Goal: Task Accomplishment & Management: Manage account settings

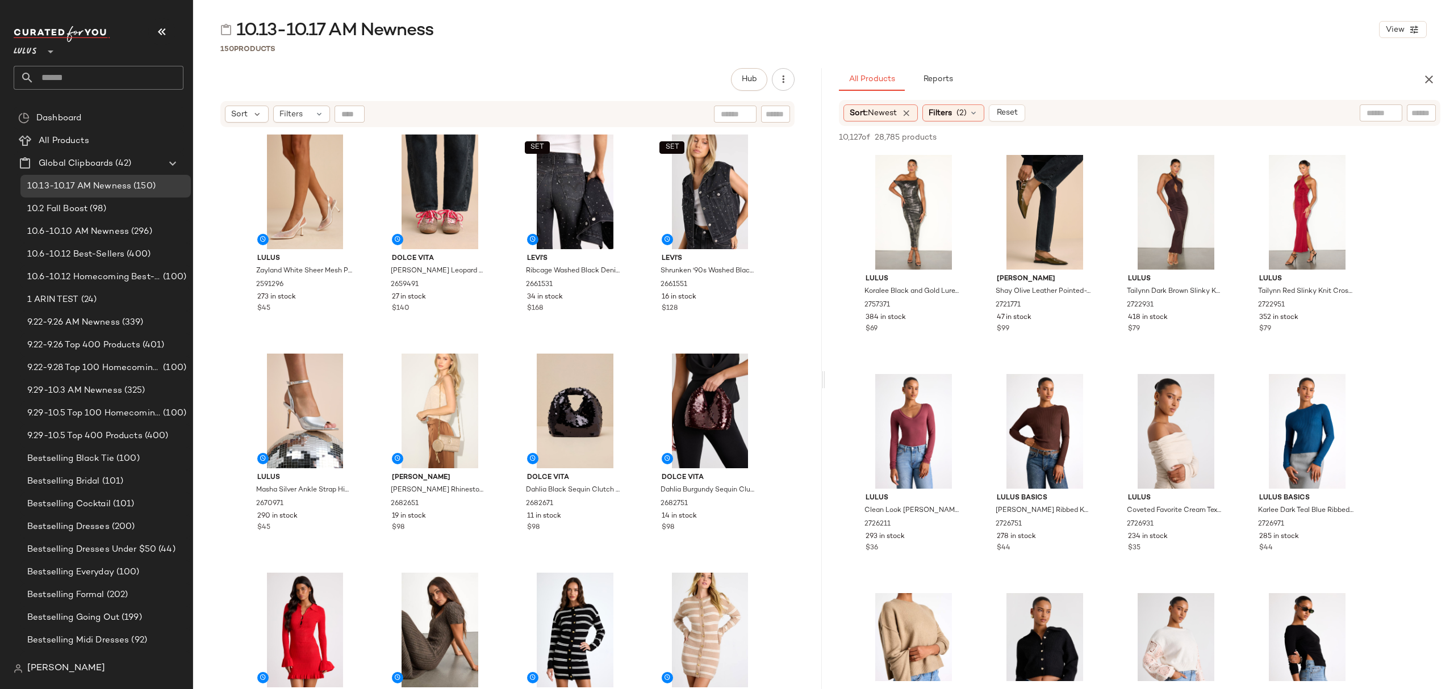
scroll to position [530, 0]
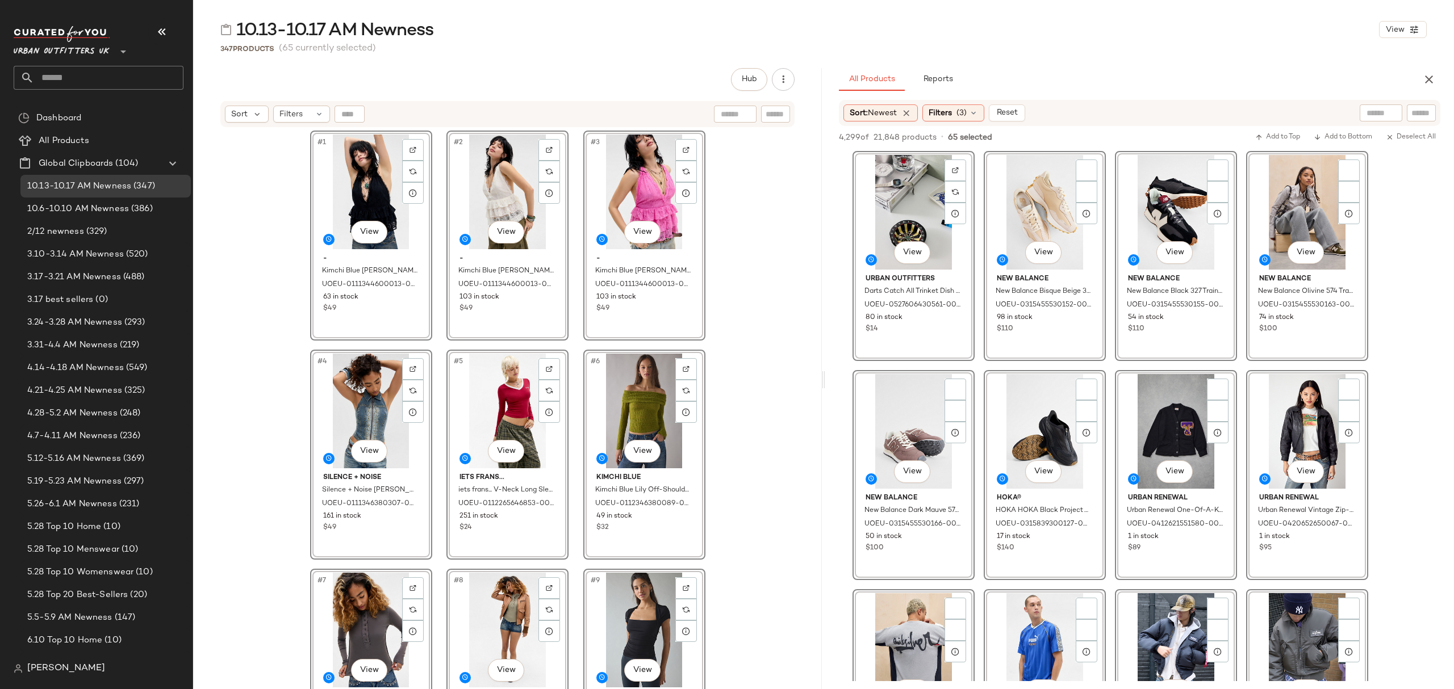
scroll to position [3407, 0]
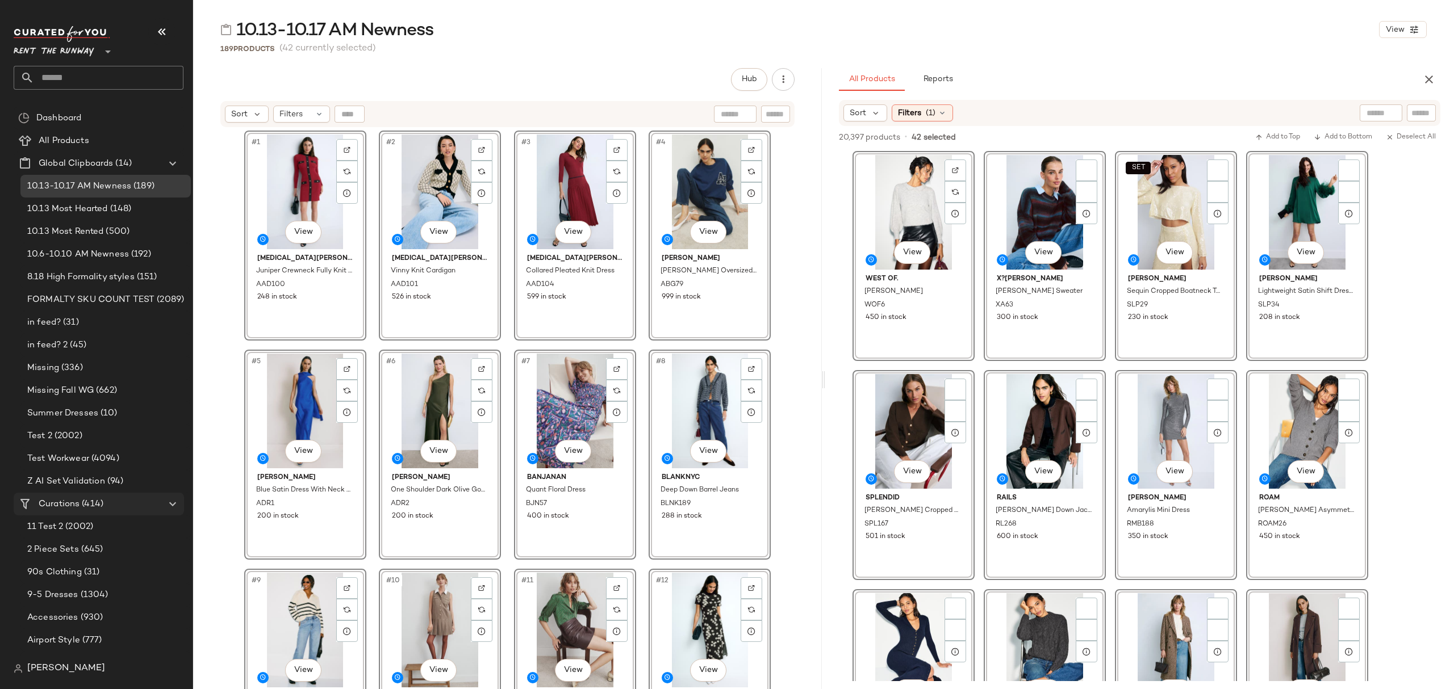
scroll to position [2120, 0]
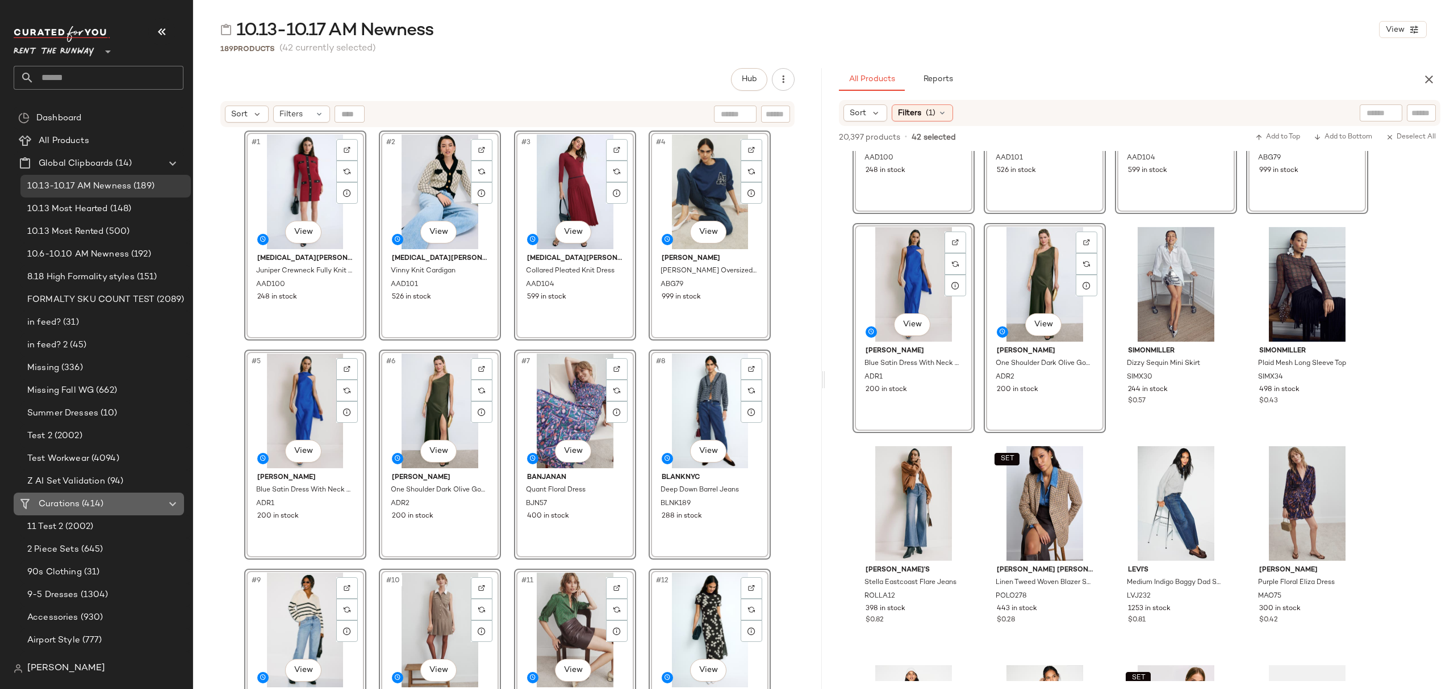
click at [67, 501] on span "Curations" at bounding box center [59, 504] width 41 height 13
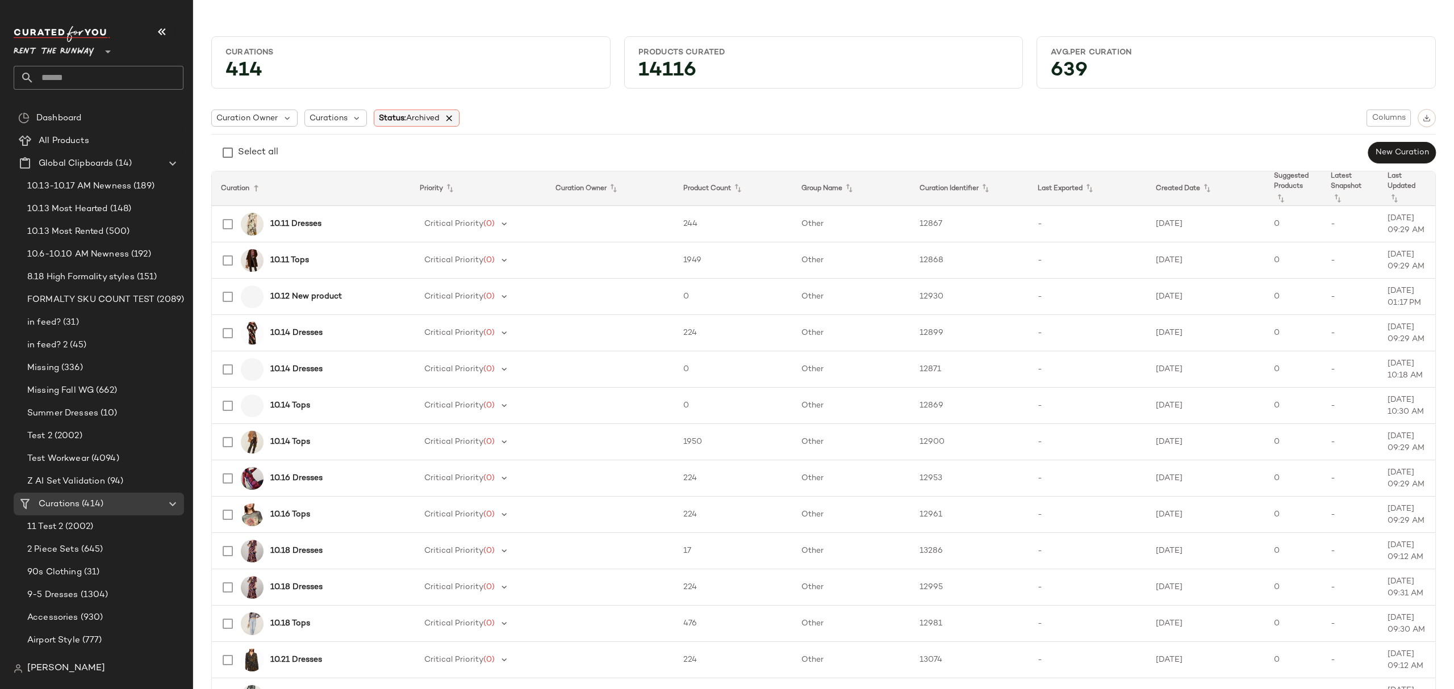
click at [454, 119] on icon at bounding box center [449, 118] width 10 height 10
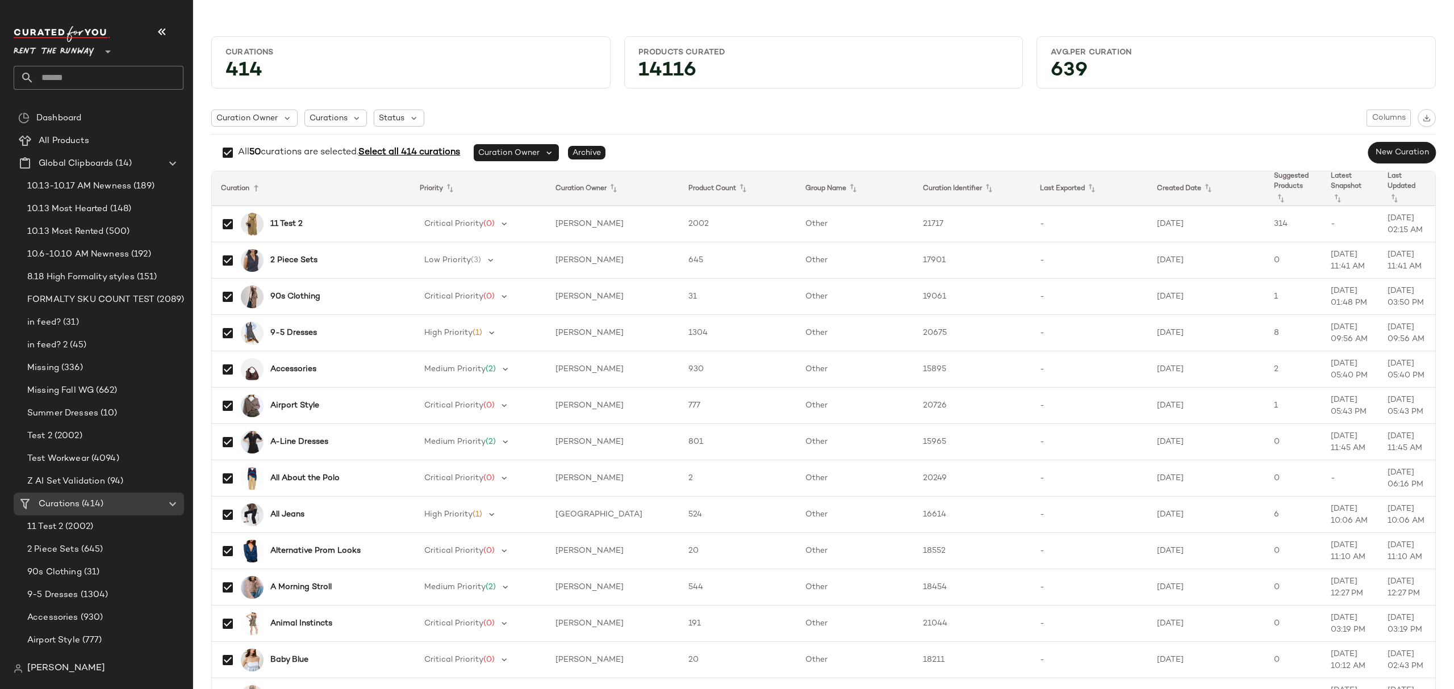
click at [432, 154] on span "Select all 414 curations" at bounding box center [409, 153] width 102 height 10
click at [1420, 112] on button "button" at bounding box center [1427, 118] width 18 height 18
click at [736, 185] on icon at bounding box center [743, 189] width 14 height 14
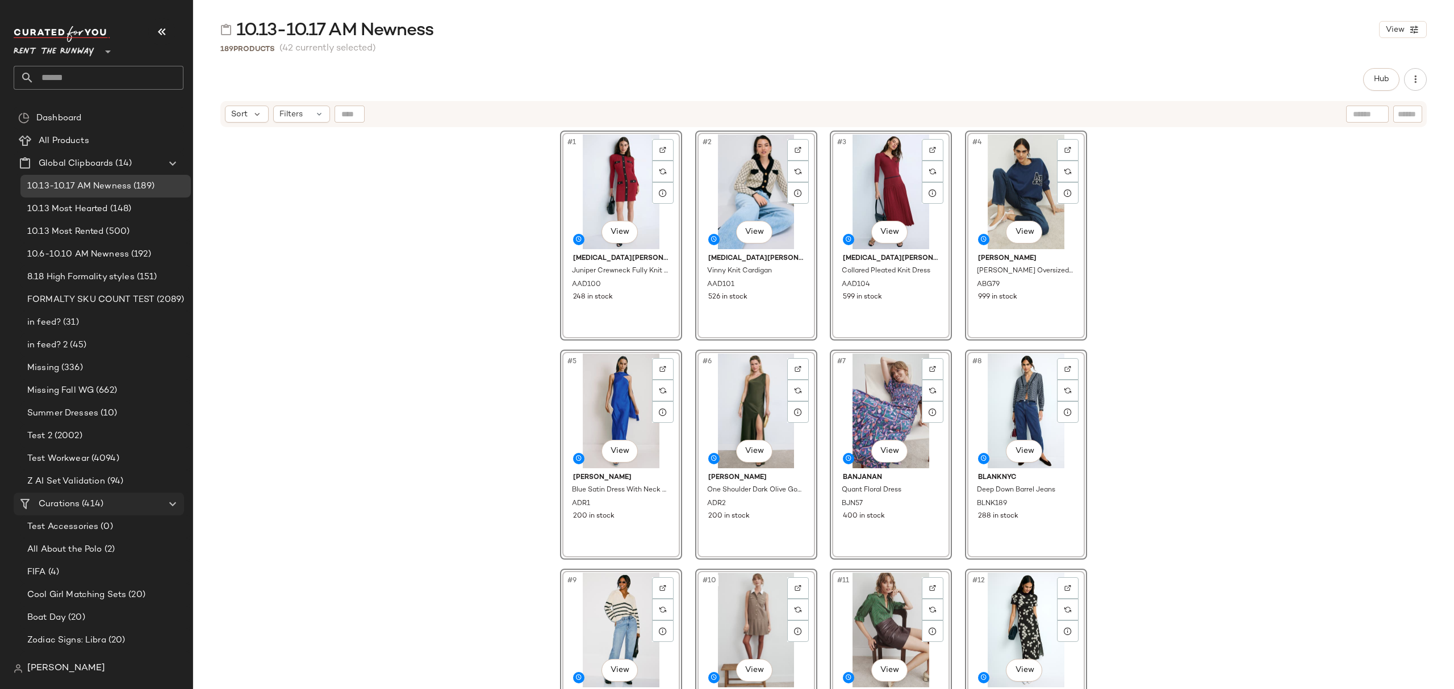
click at [98, 503] on span "(414)" at bounding box center [92, 504] width 24 height 13
click at [72, 505] on span "Curations" at bounding box center [59, 504] width 41 height 13
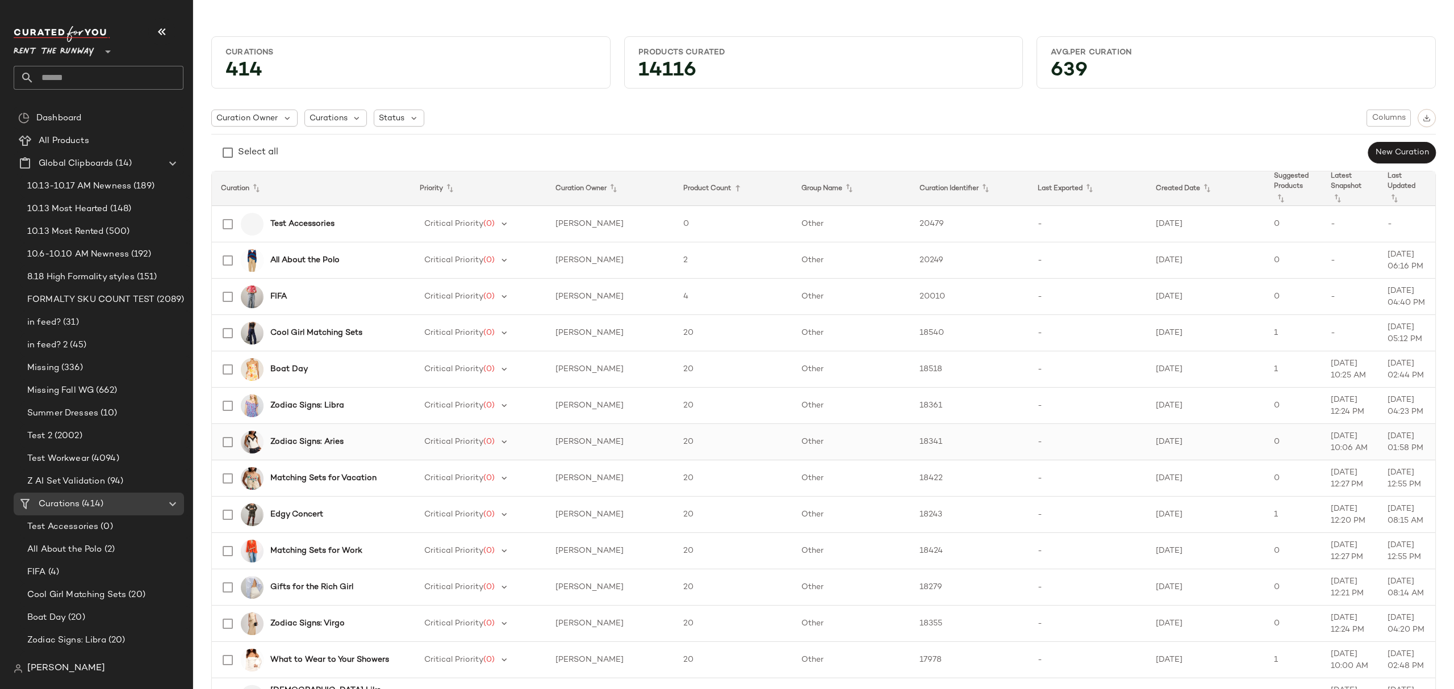
scroll to position [1, 0]
click at [1372, 119] on span "Columns" at bounding box center [1389, 117] width 34 height 9
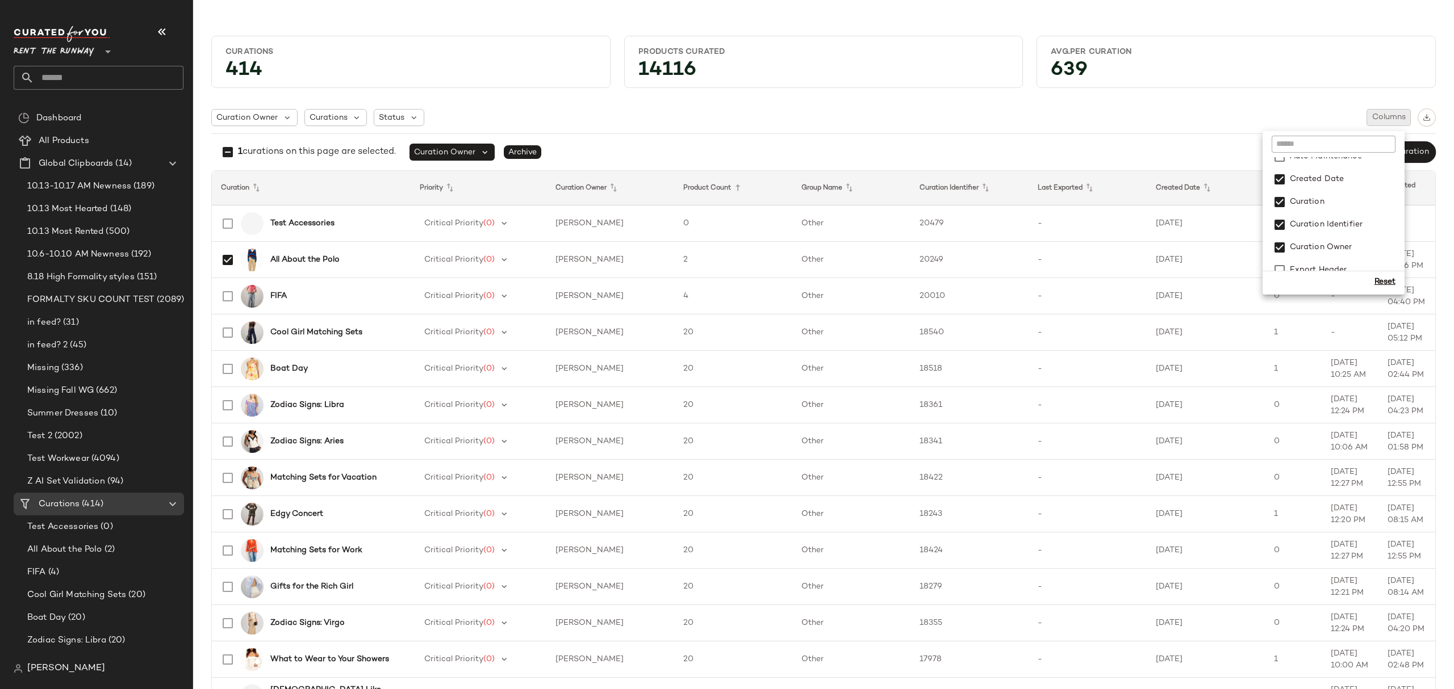
scroll to position [0, 0]
click at [1170, 141] on div "1 curations on this page are selected. Curation Owner Archive New Curation" at bounding box center [823, 152] width 1224 height 23
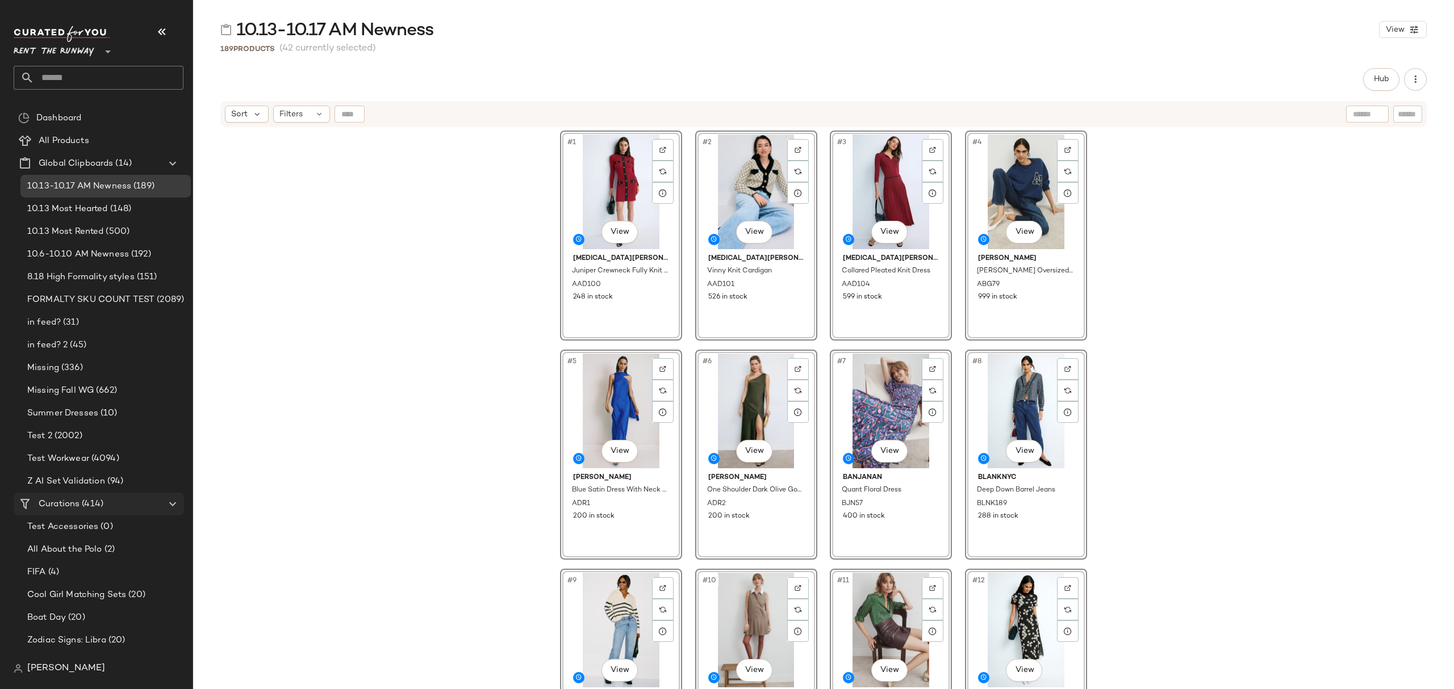
click at [64, 500] on span "Curations" at bounding box center [59, 504] width 41 height 13
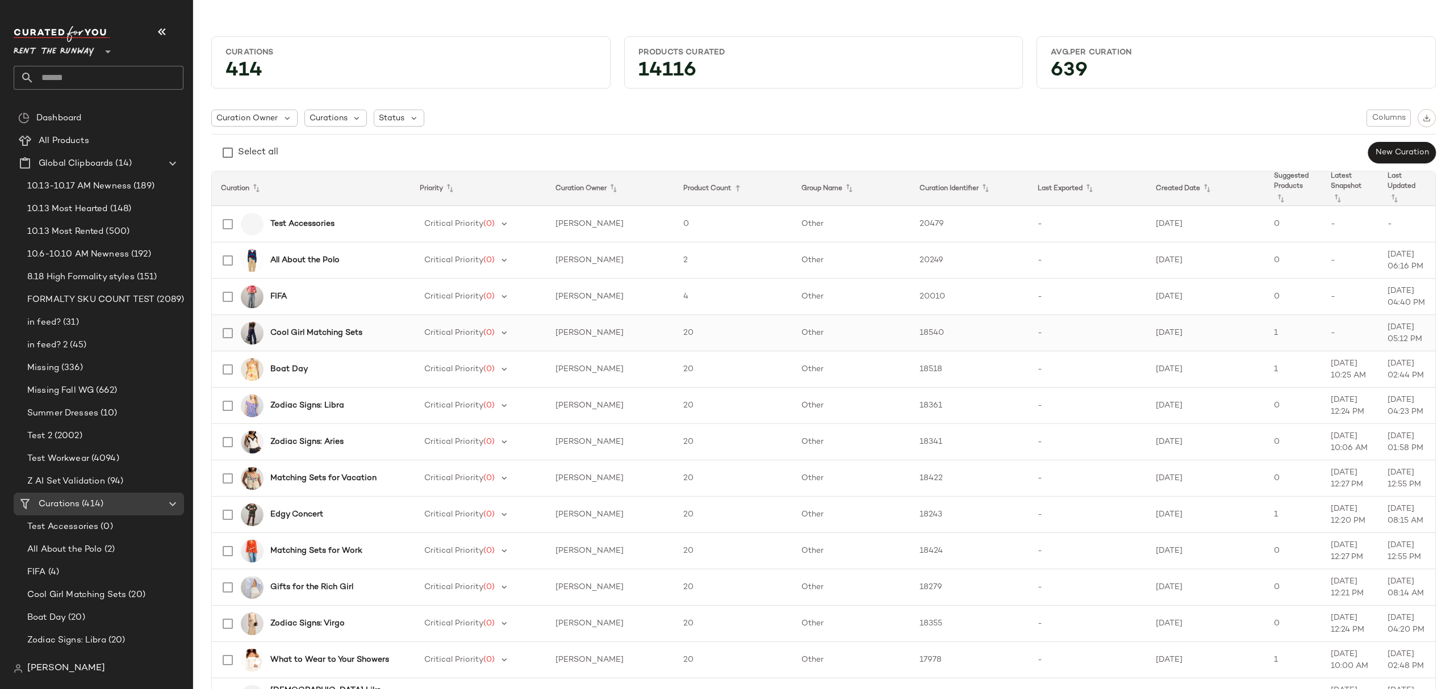
scroll to position [1, 0]
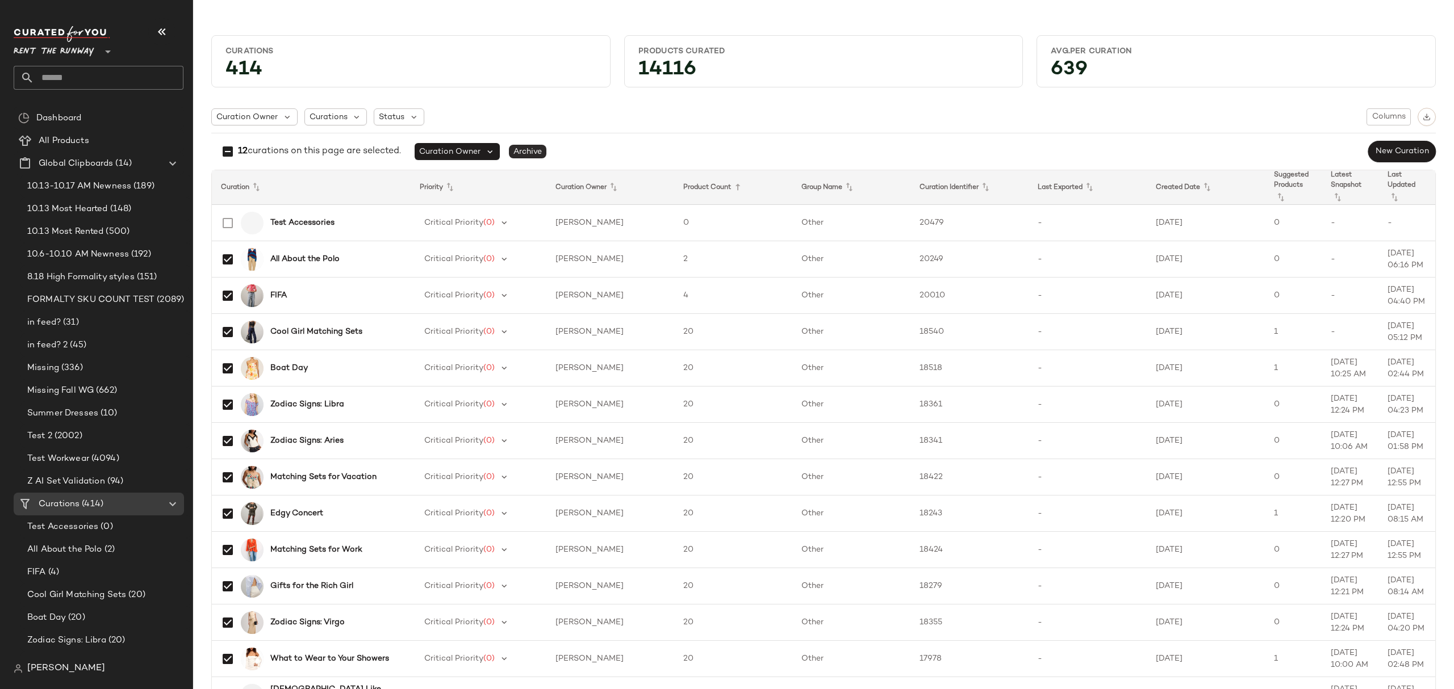
click at [534, 150] on span "Archive" at bounding box center [527, 152] width 37 height 14
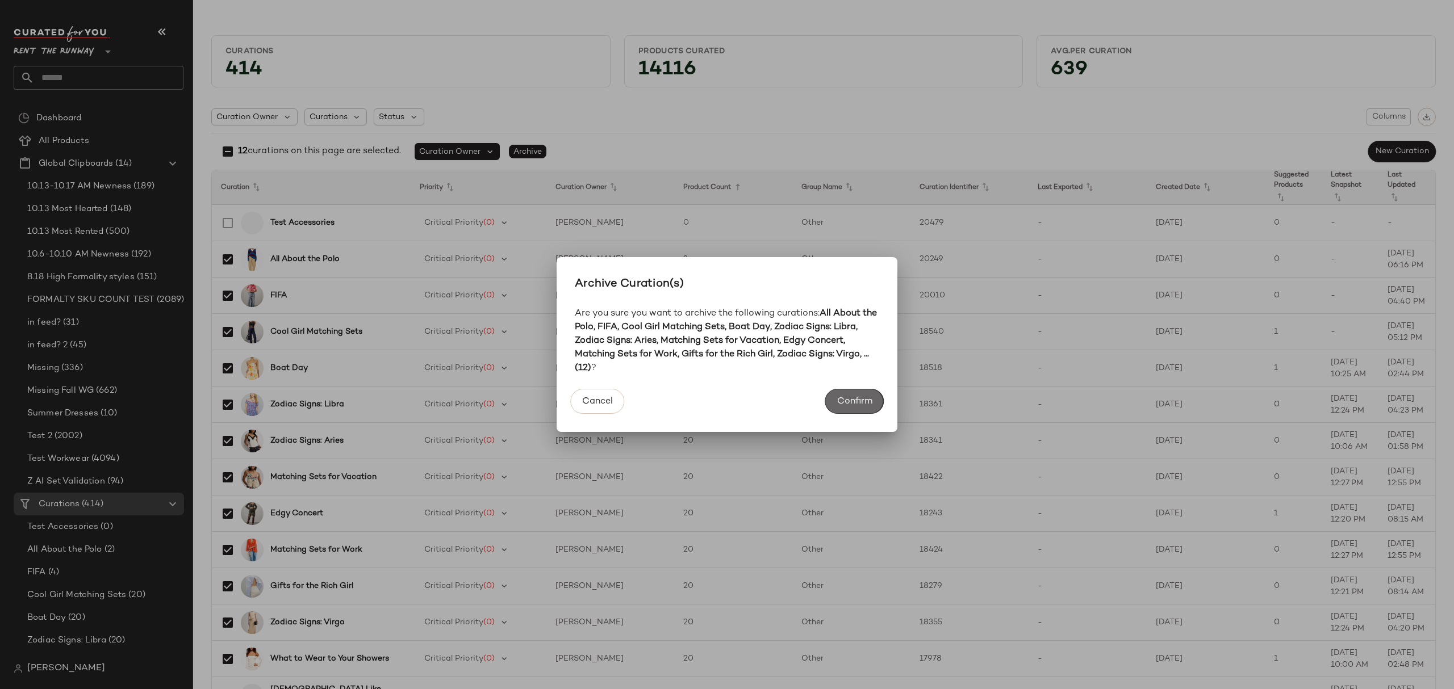
click at [862, 398] on span "Confirm" at bounding box center [855, 401] width 36 height 11
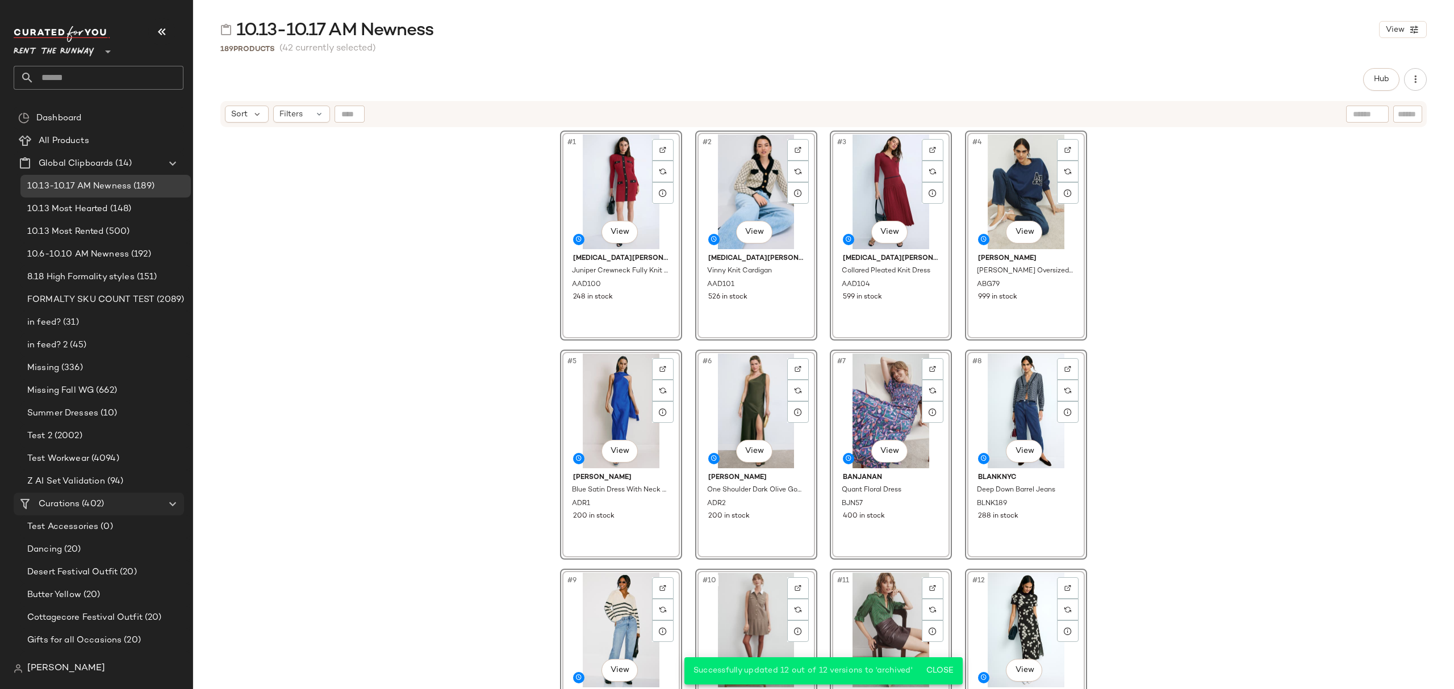
click at [101, 507] on span "(402)" at bounding box center [92, 504] width 24 height 13
click at [91, 501] on span "(402)" at bounding box center [92, 504] width 24 height 13
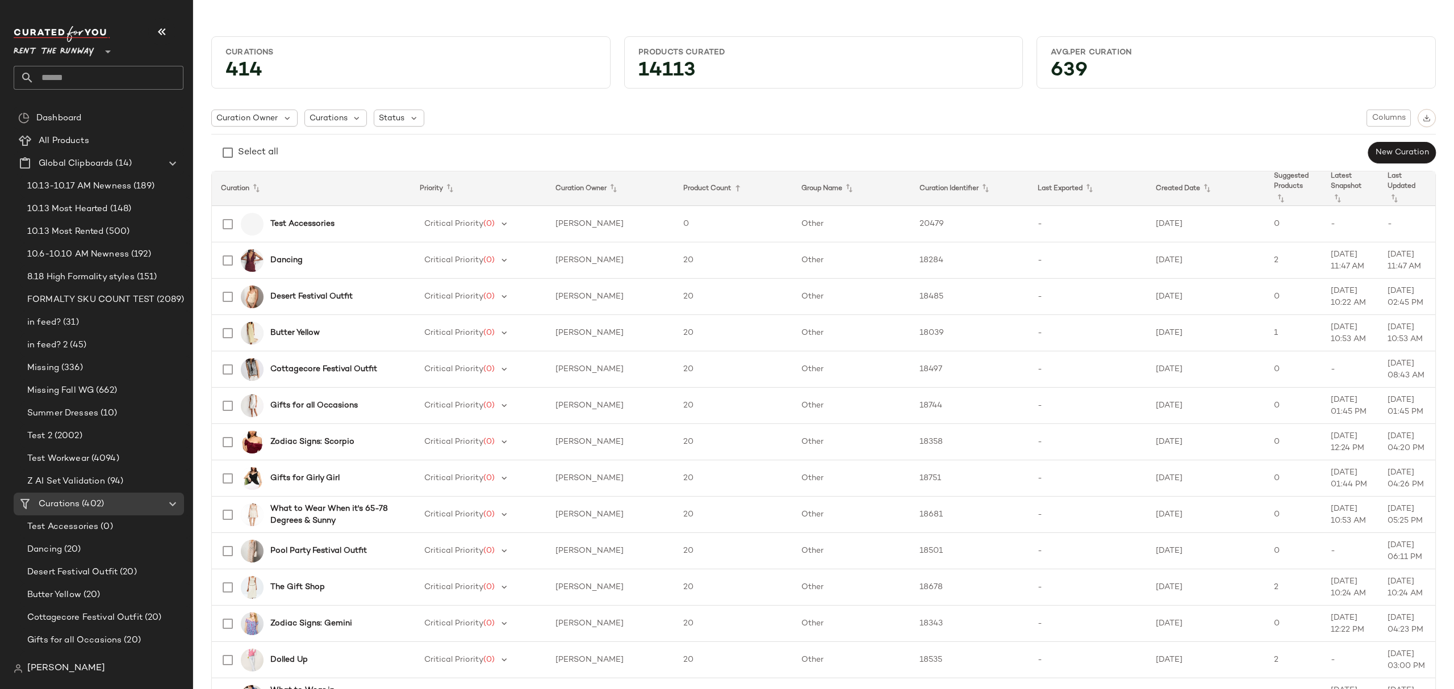
scroll to position [1, 0]
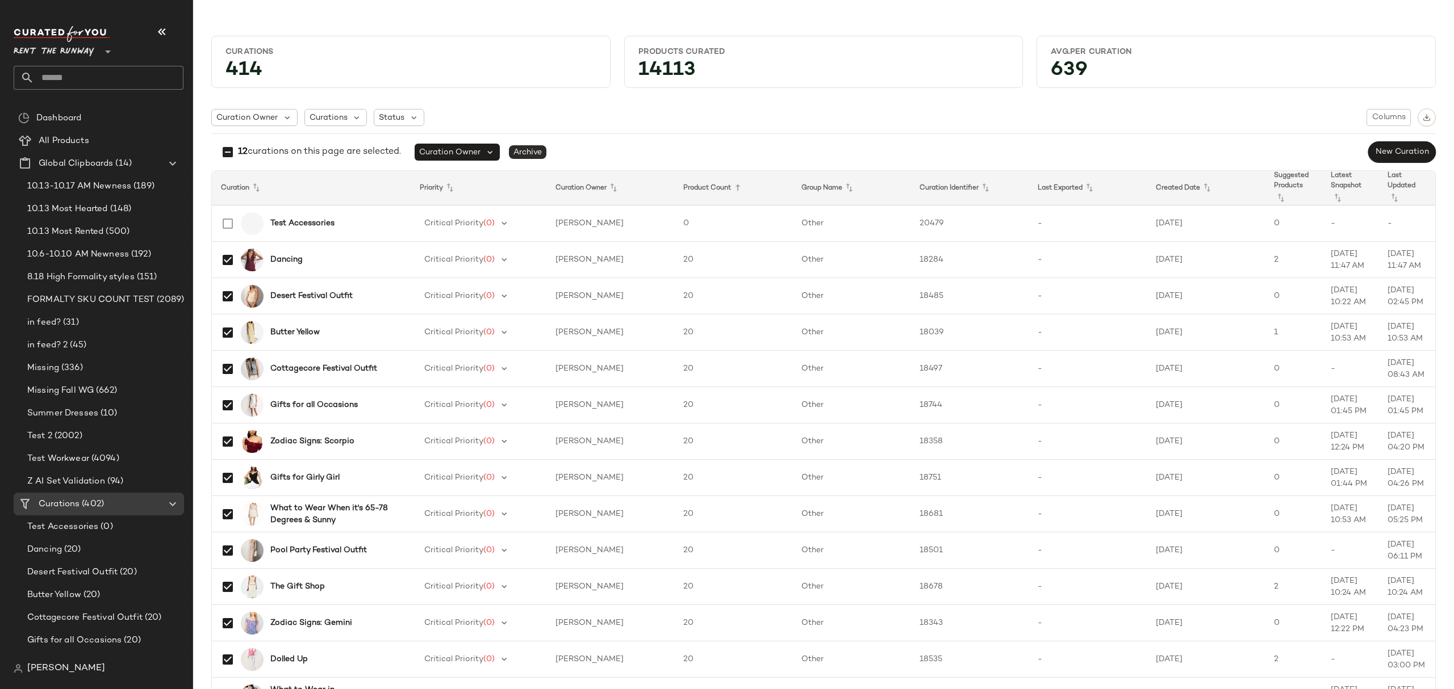
click at [536, 153] on span "Archive" at bounding box center [527, 152] width 37 height 14
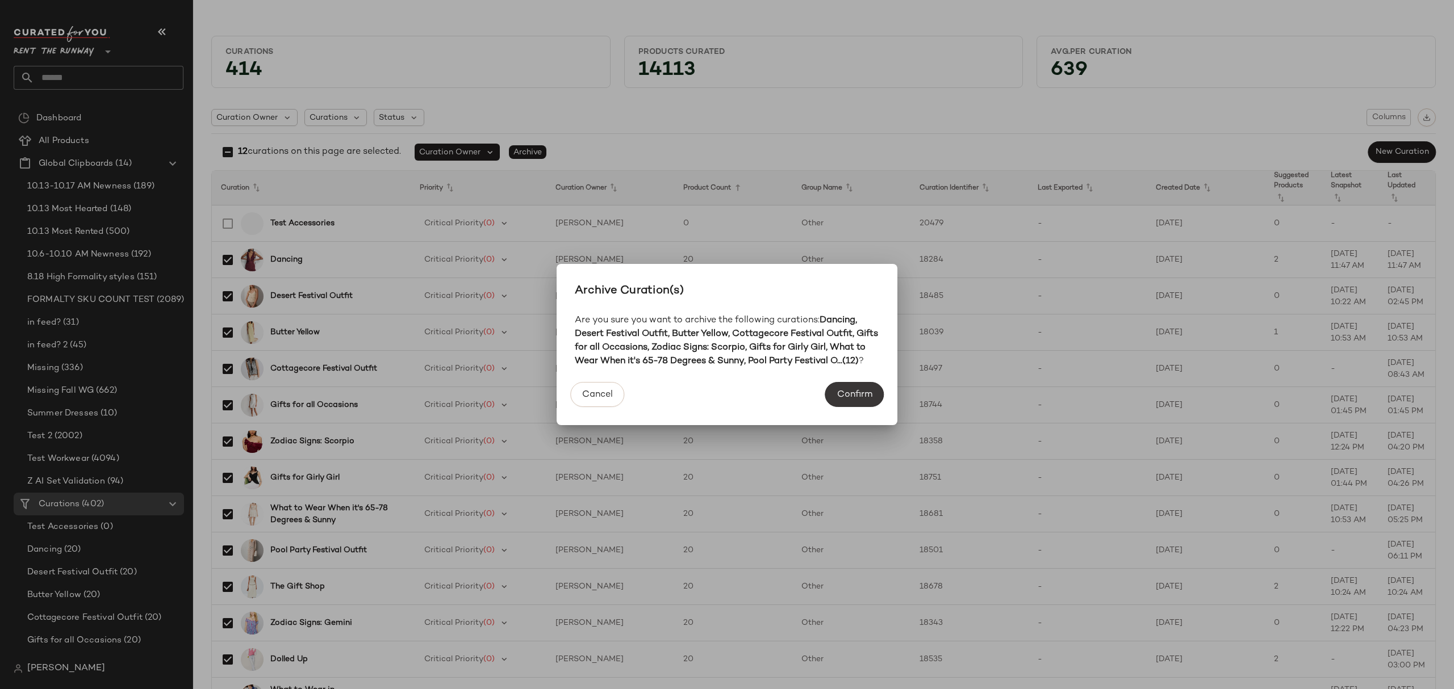
click at [847, 400] on span "Confirm" at bounding box center [855, 395] width 36 height 11
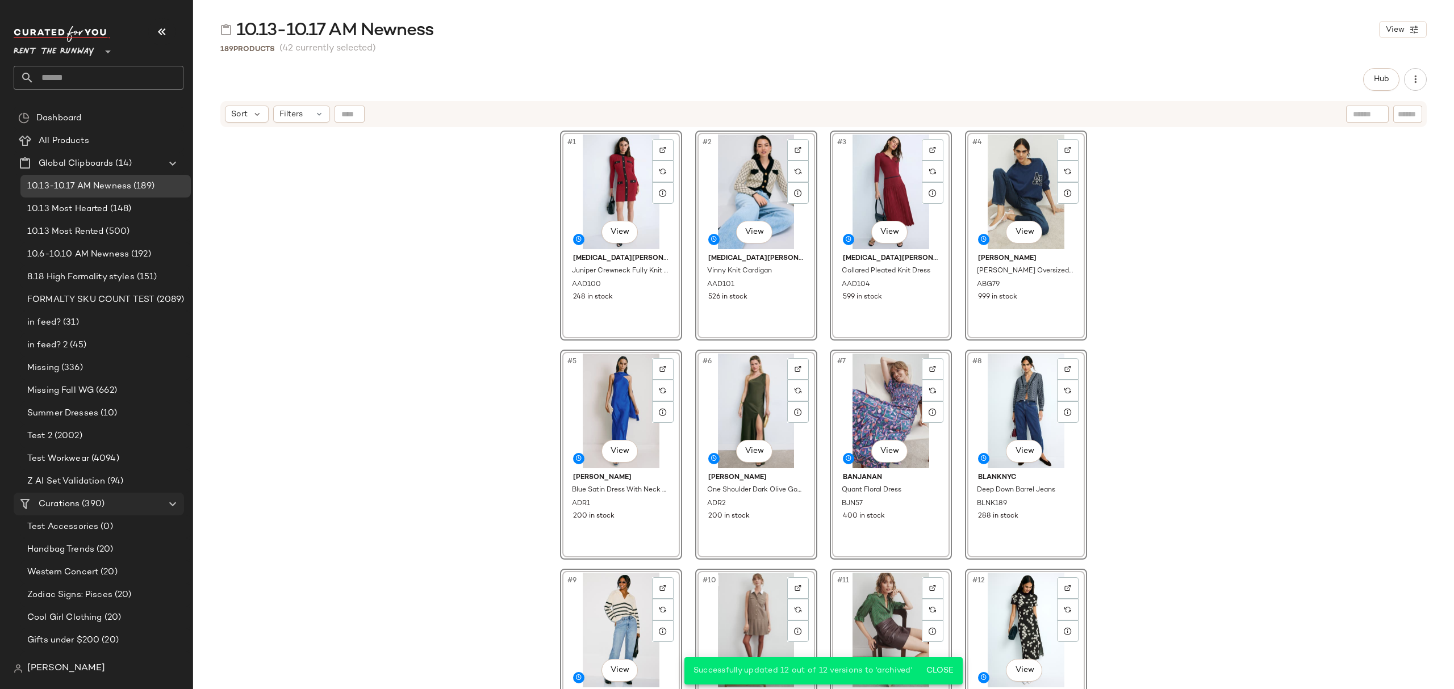
click at [115, 500] on div "Curations (390)" at bounding box center [99, 504] width 128 height 13
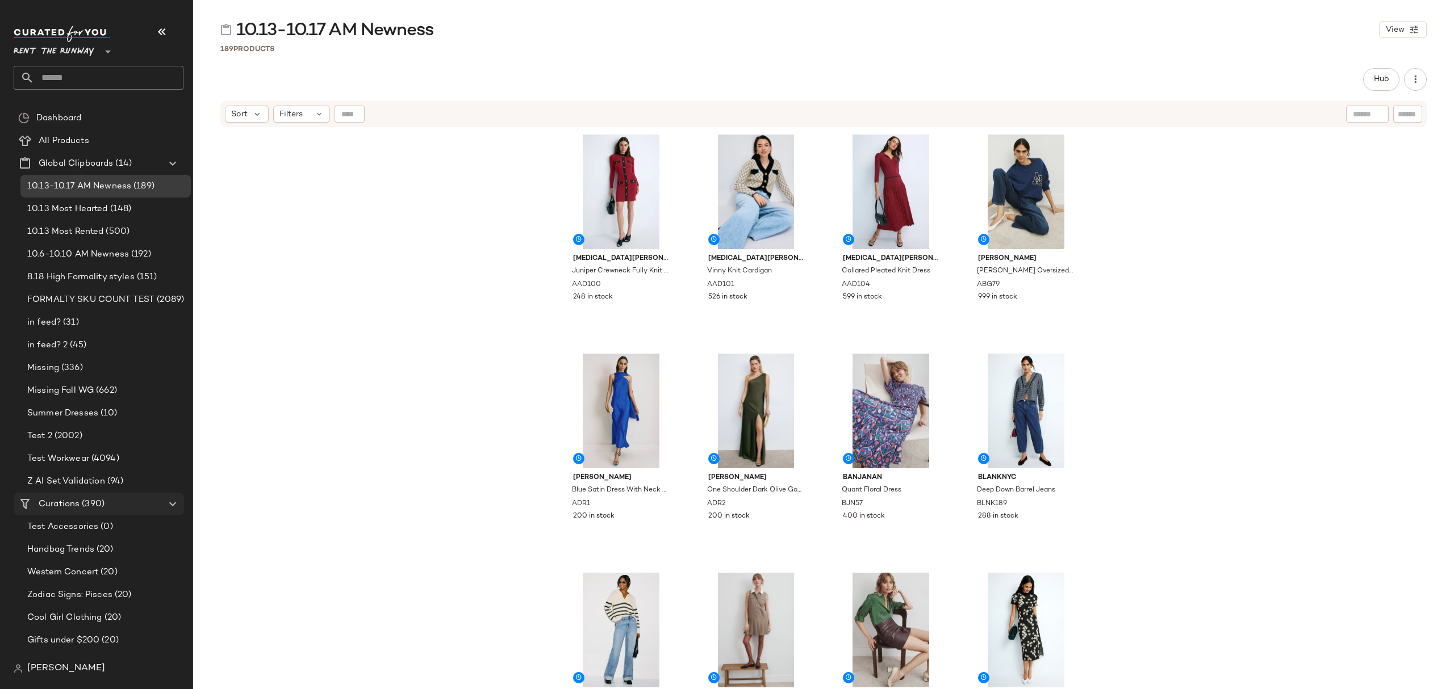
click at [72, 508] on span "Curations" at bounding box center [59, 504] width 41 height 13
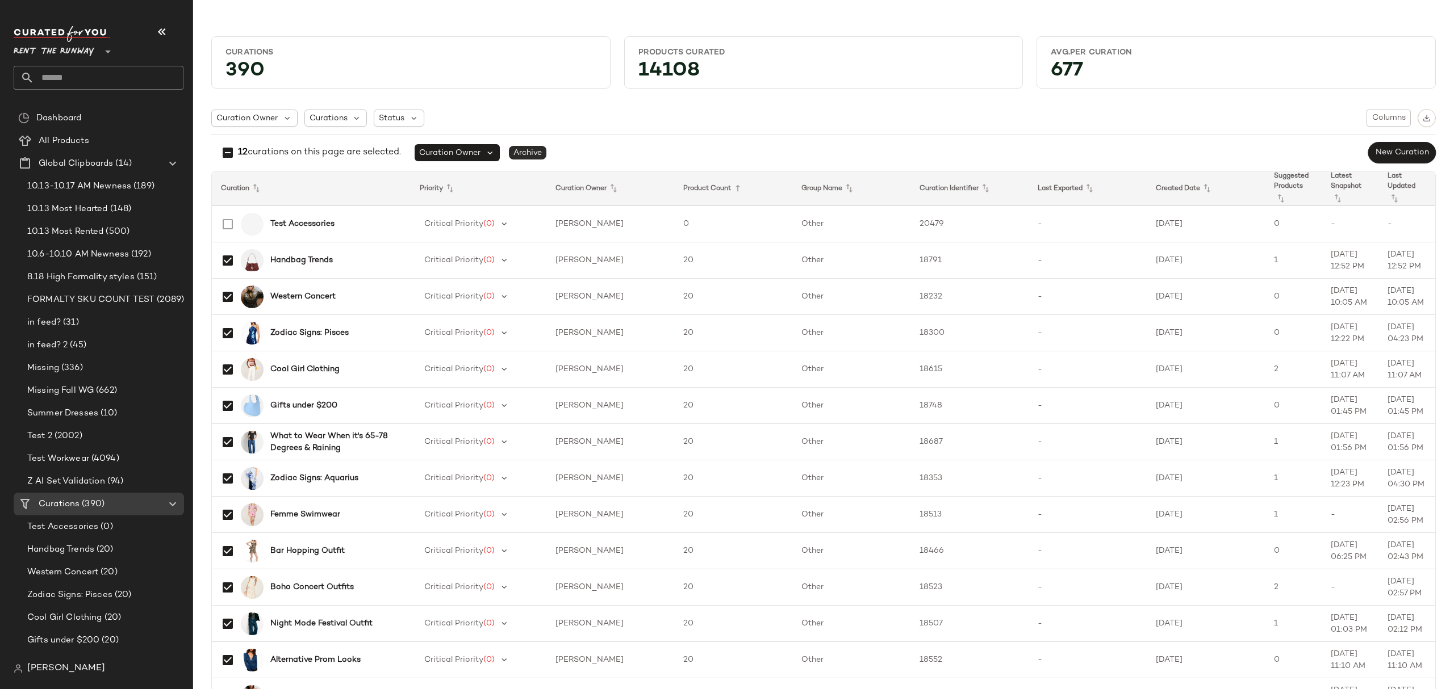
click at [539, 150] on span "Archive" at bounding box center [527, 153] width 37 height 14
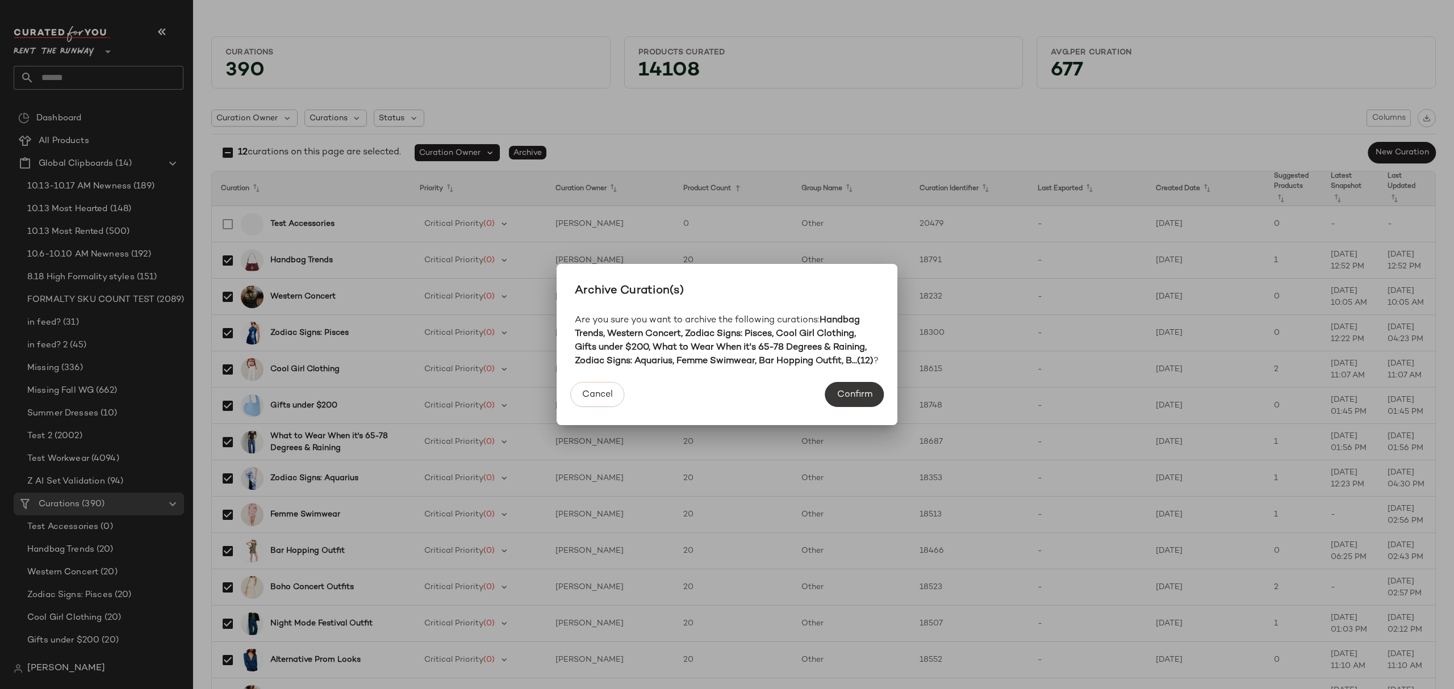
click at [857, 400] on span "Confirm" at bounding box center [855, 395] width 36 height 11
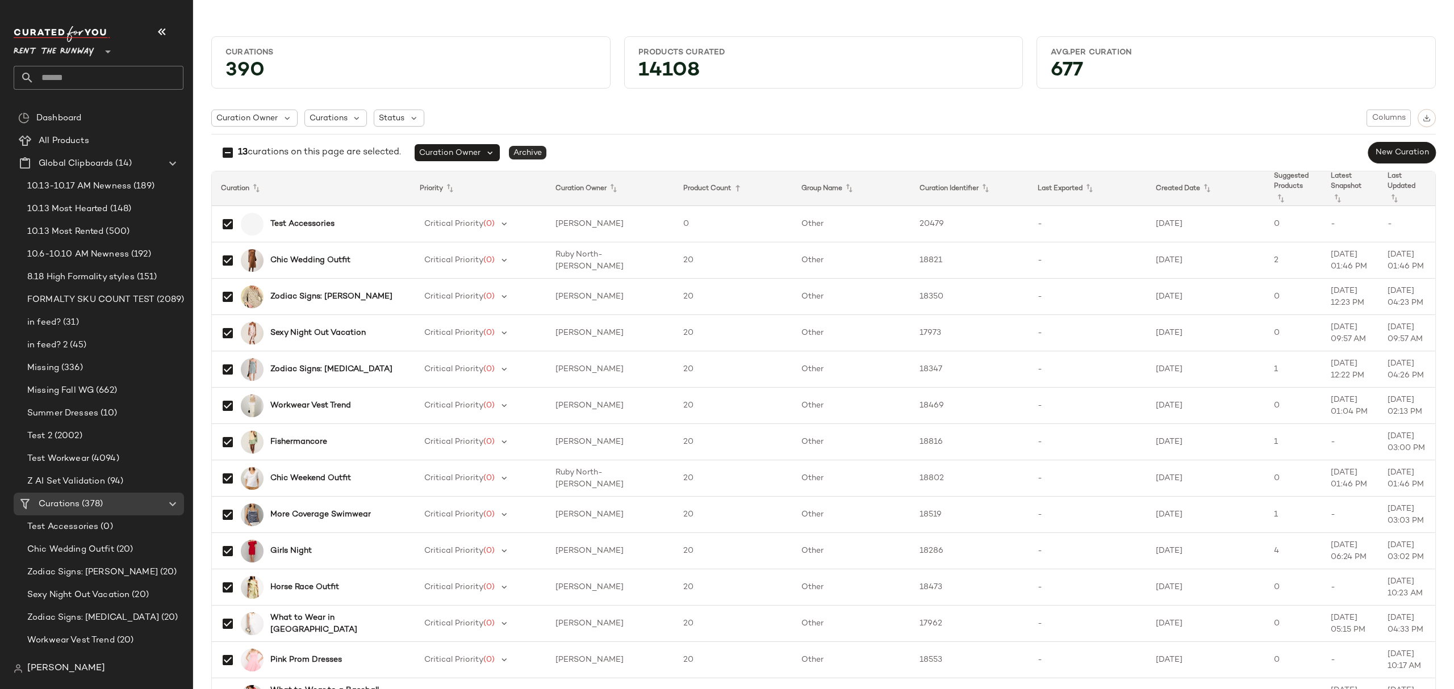
click at [546, 153] on span "Archive" at bounding box center [527, 153] width 37 height 14
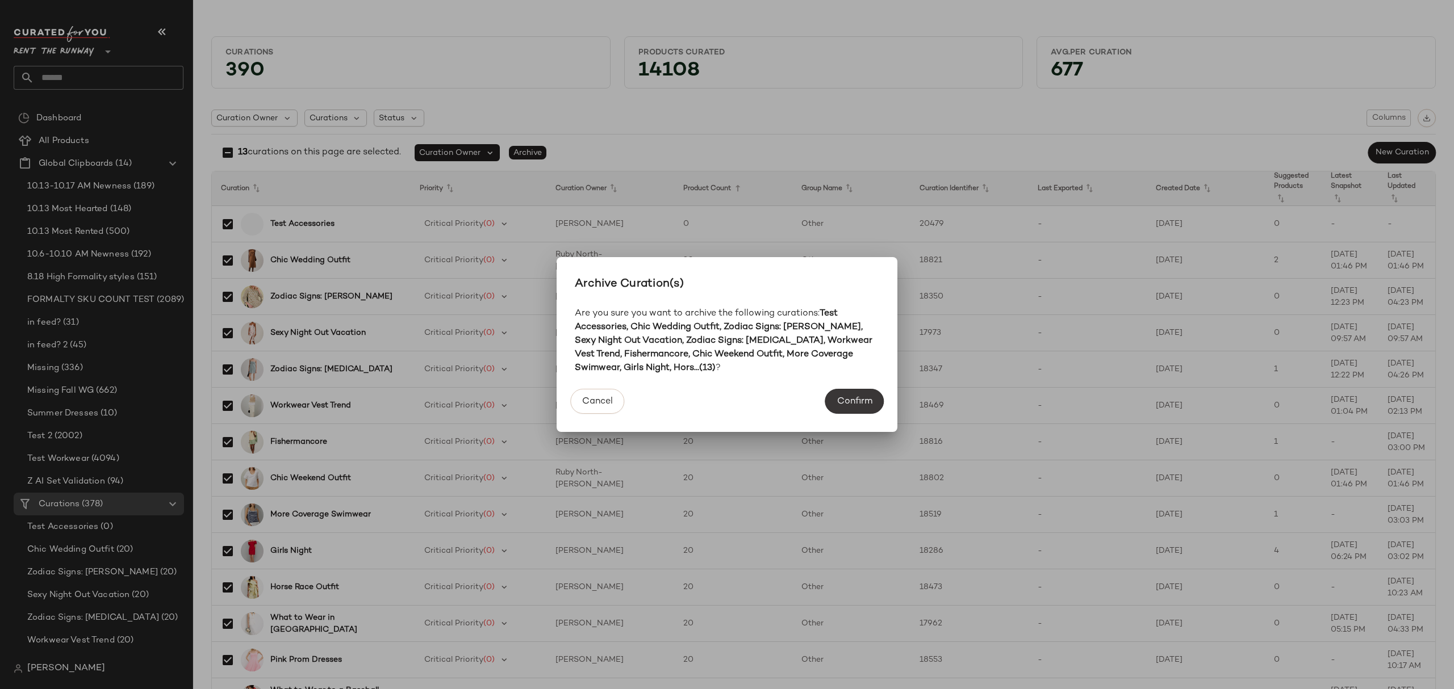
click at [839, 399] on span "Confirm" at bounding box center [855, 401] width 36 height 11
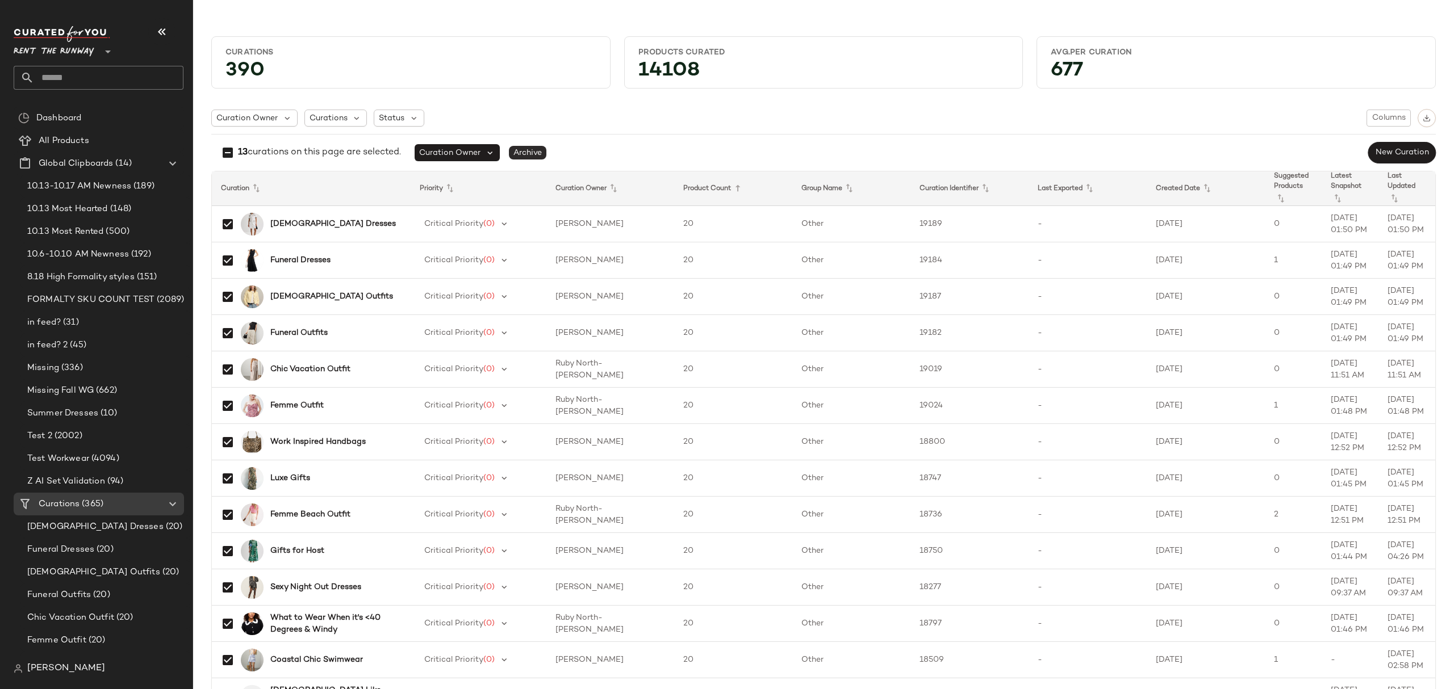
click at [541, 153] on span "Archive" at bounding box center [527, 153] width 37 height 14
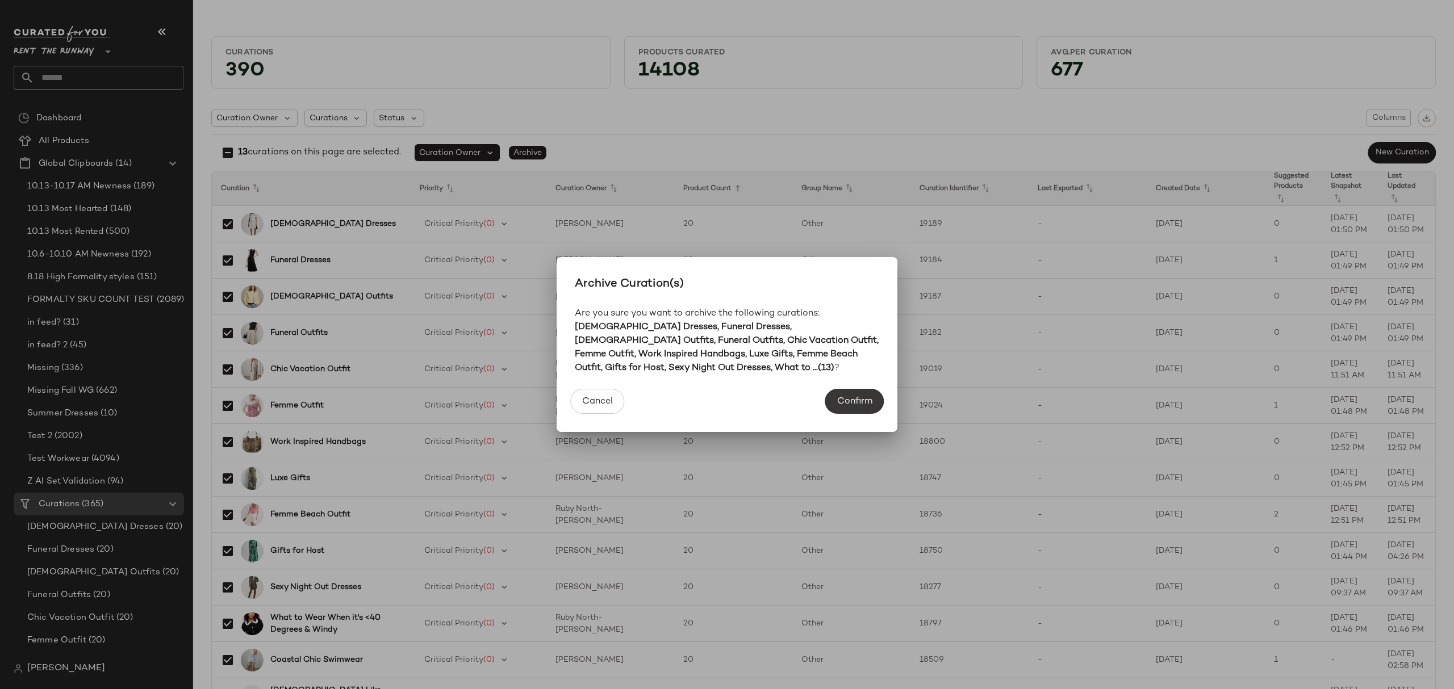
click at [868, 400] on span "Confirm" at bounding box center [855, 401] width 36 height 11
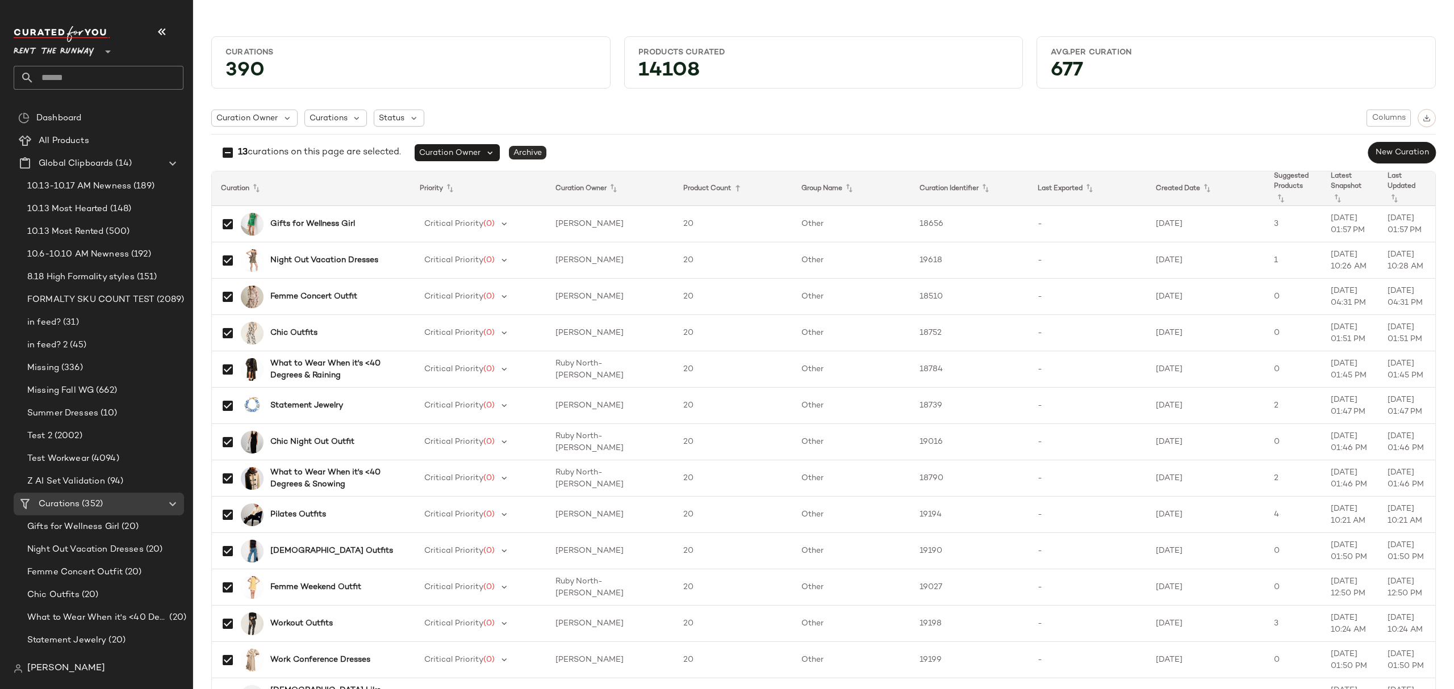
click at [544, 151] on span "Archive" at bounding box center [527, 153] width 37 height 14
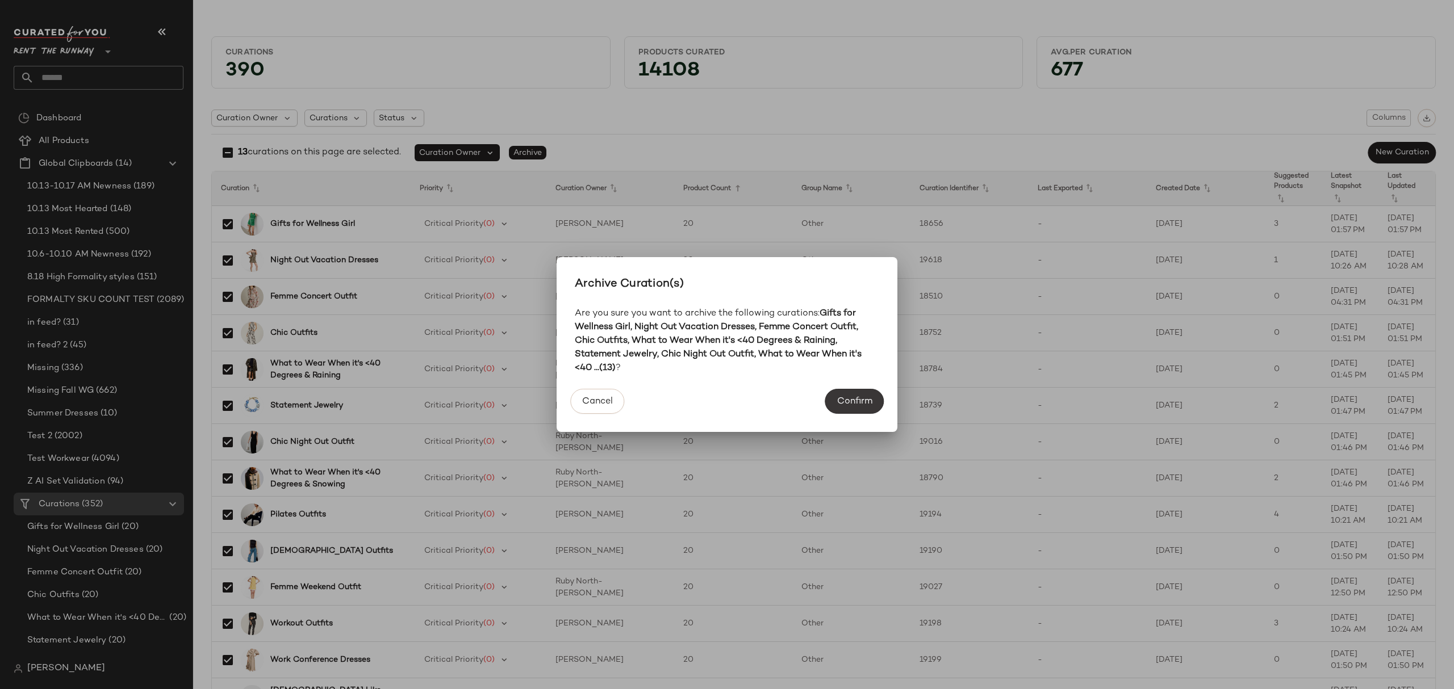
click at [873, 394] on button "Confirm" at bounding box center [854, 401] width 58 height 25
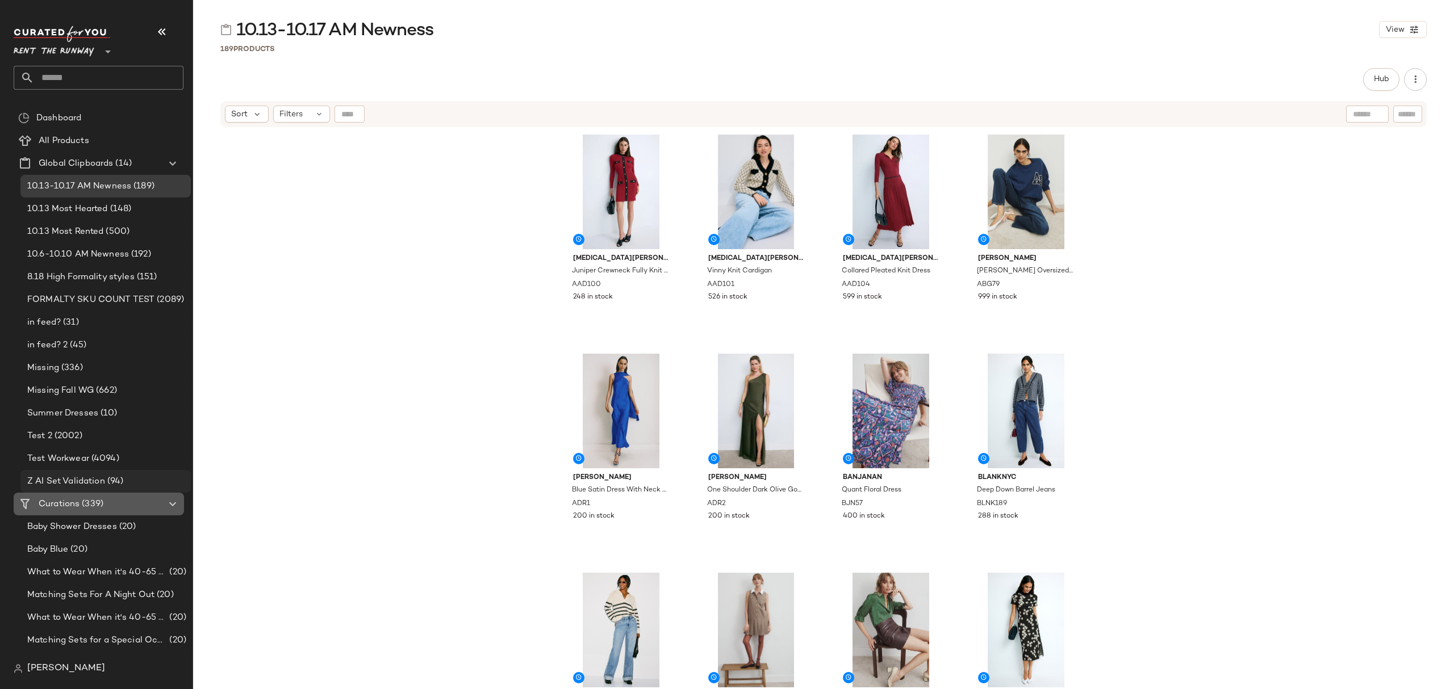
drag, startPoint x: 108, startPoint y: 500, endPoint x: 175, endPoint y: 488, distance: 68.0
click at [108, 499] on div "Curations (339)" at bounding box center [99, 504] width 128 height 13
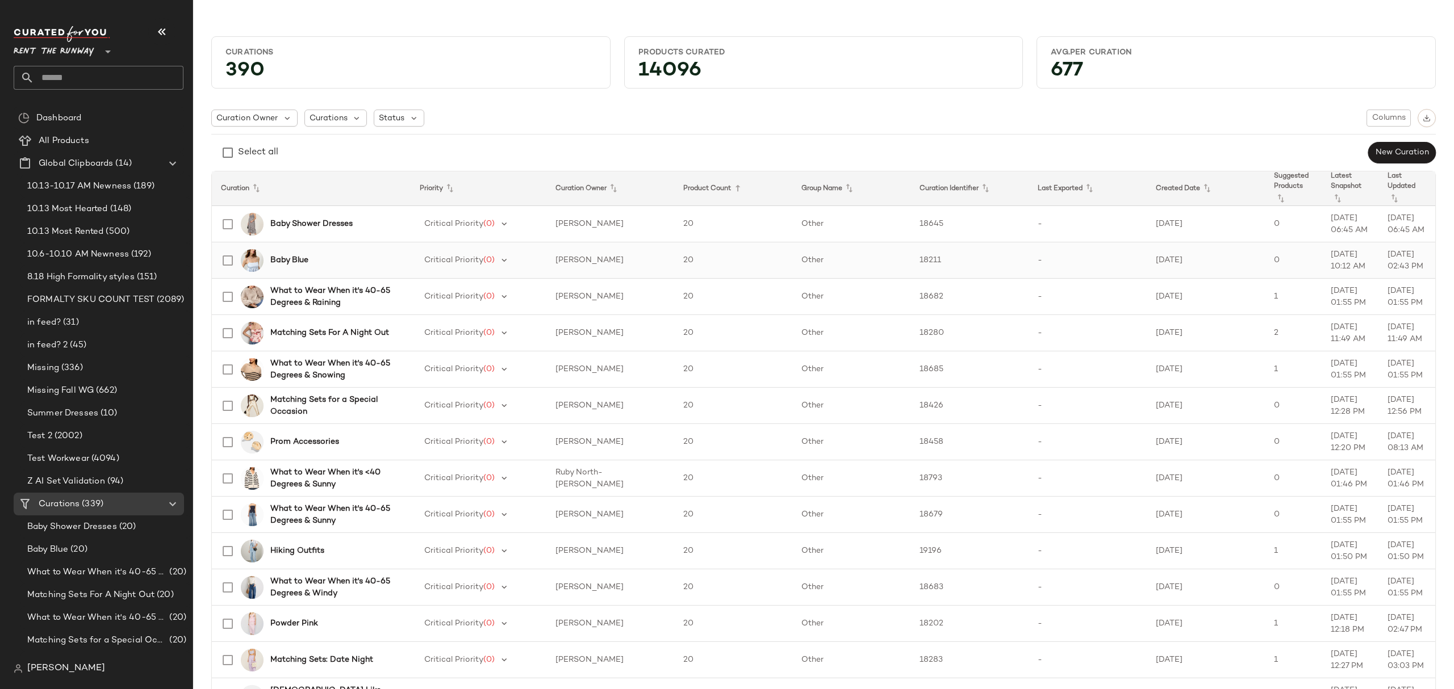
scroll to position [1, 0]
click at [225, 381] on div at bounding box center [227, 369] width 23 height 27
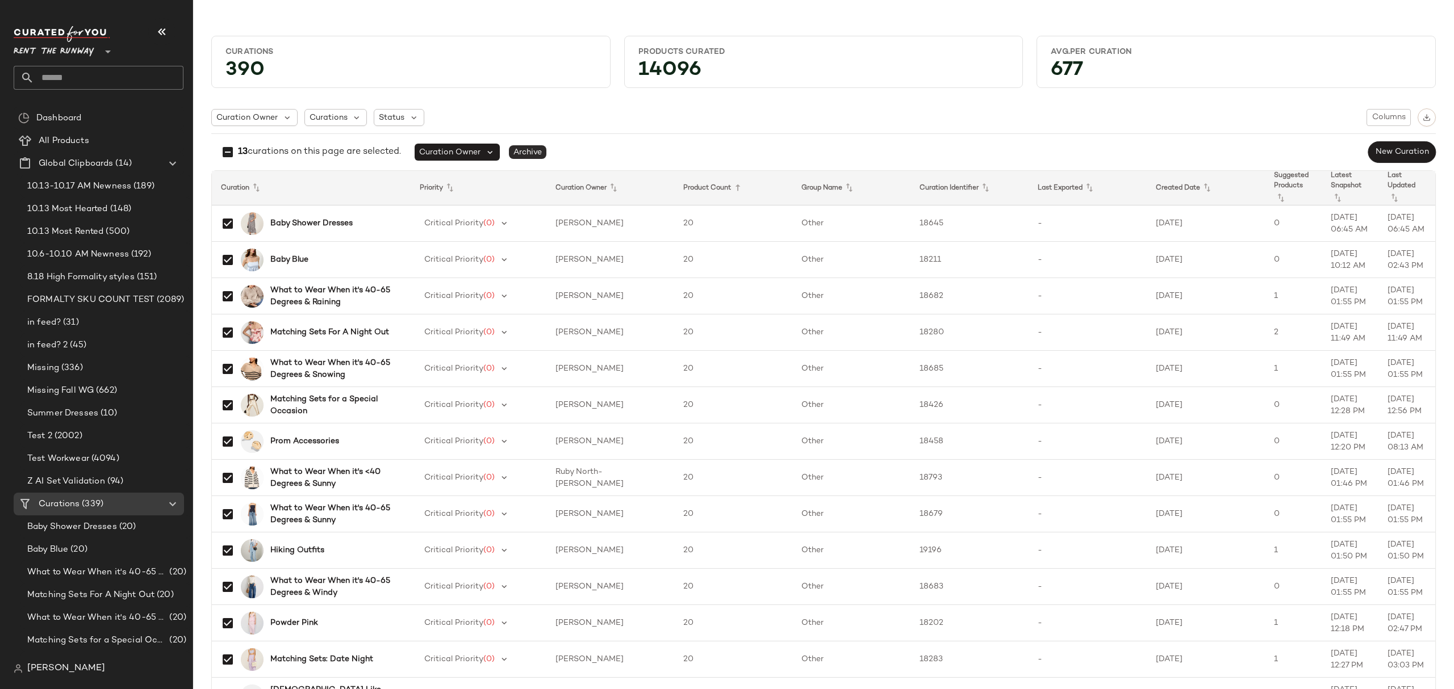
click at [534, 155] on span "Archive" at bounding box center [527, 152] width 37 height 14
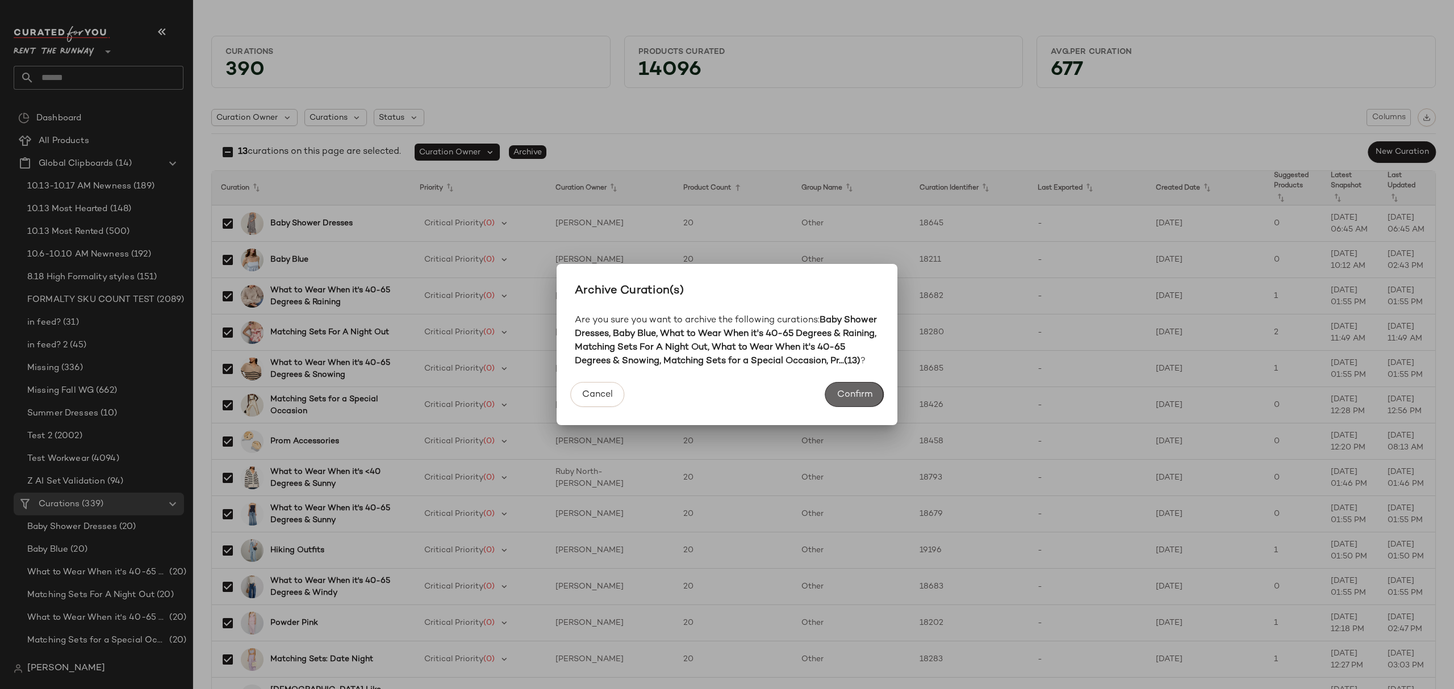
click at [852, 400] on span "Confirm" at bounding box center [855, 395] width 36 height 11
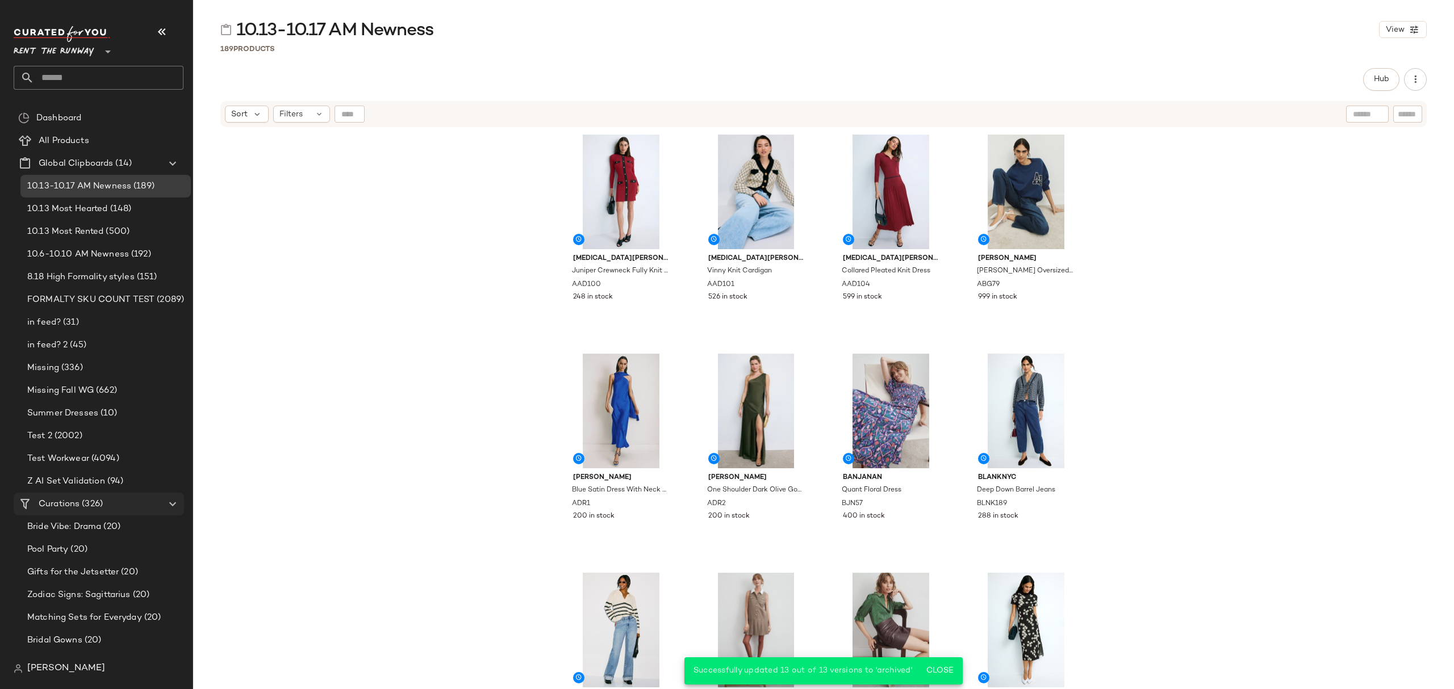
click at [60, 503] on span "Curations" at bounding box center [59, 504] width 41 height 13
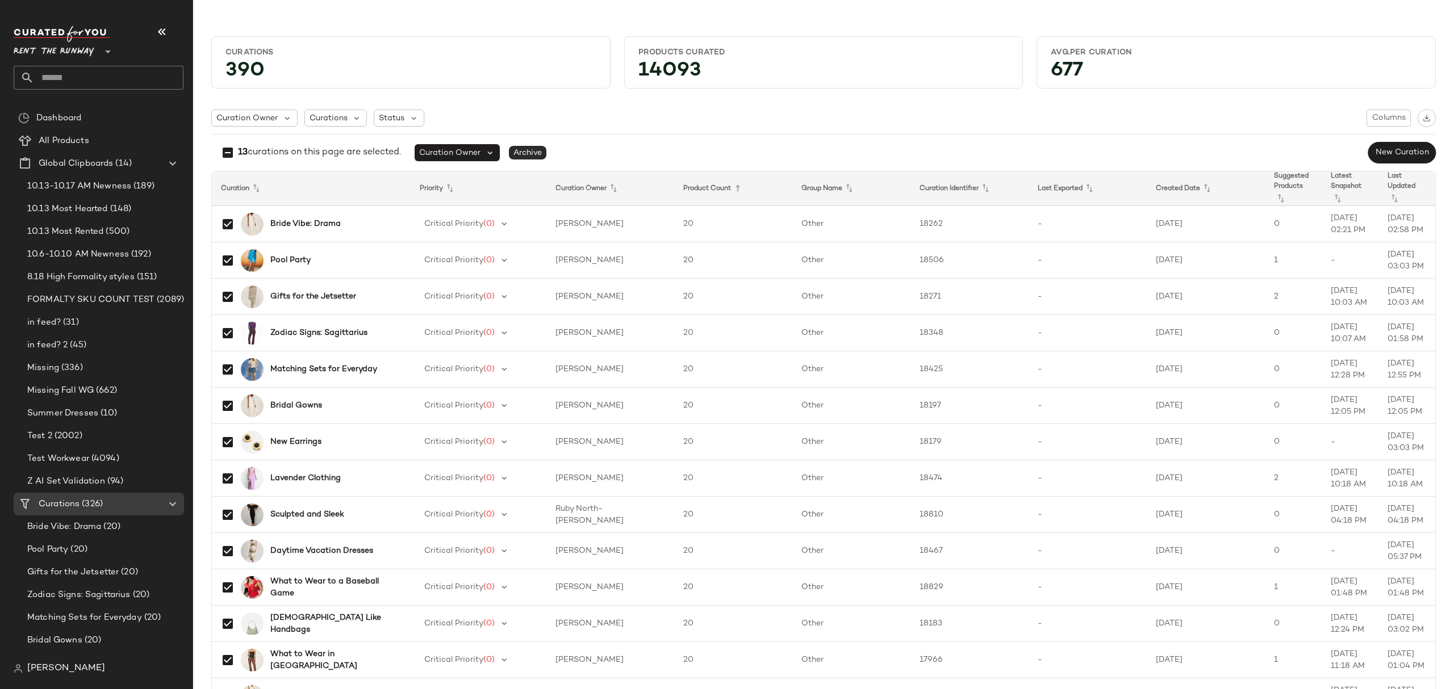
click at [532, 152] on span "Archive" at bounding box center [527, 153] width 37 height 14
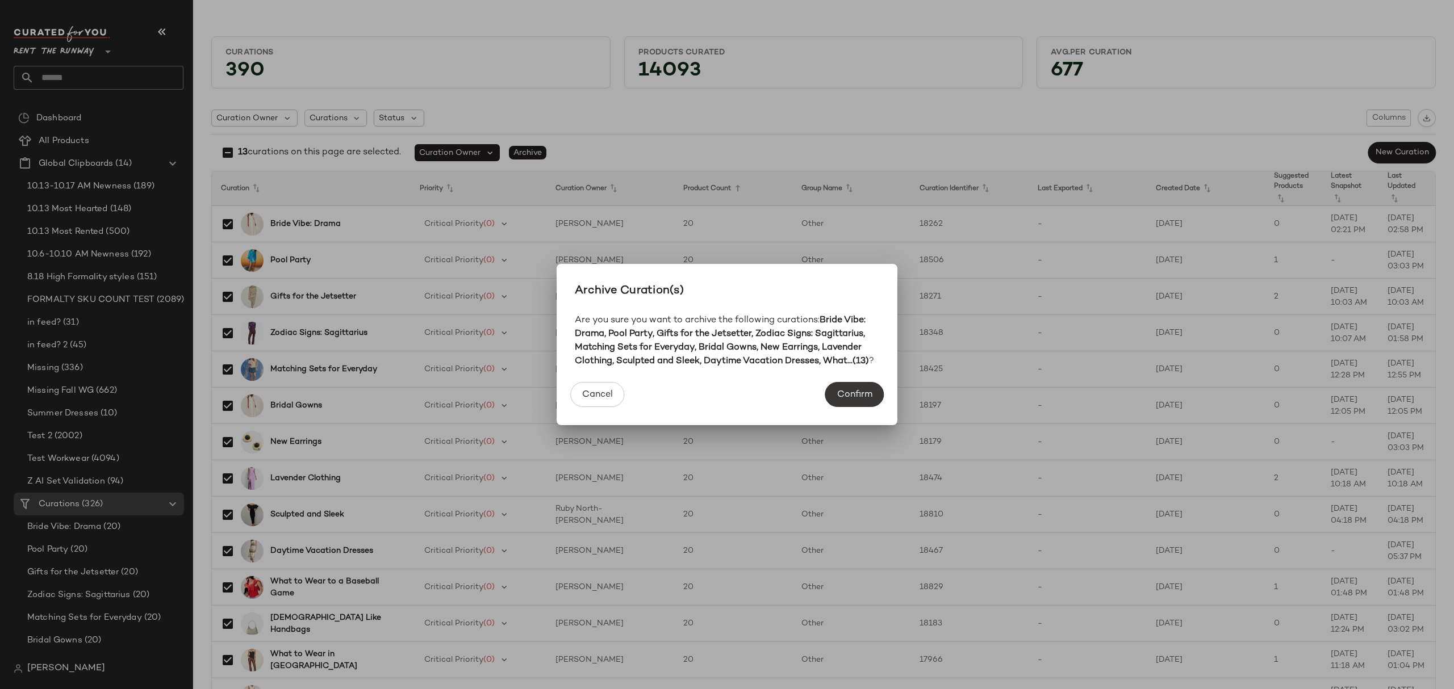
click at [850, 400] on span "Confirm" at bounding box center [855, 395] width 36 height 11
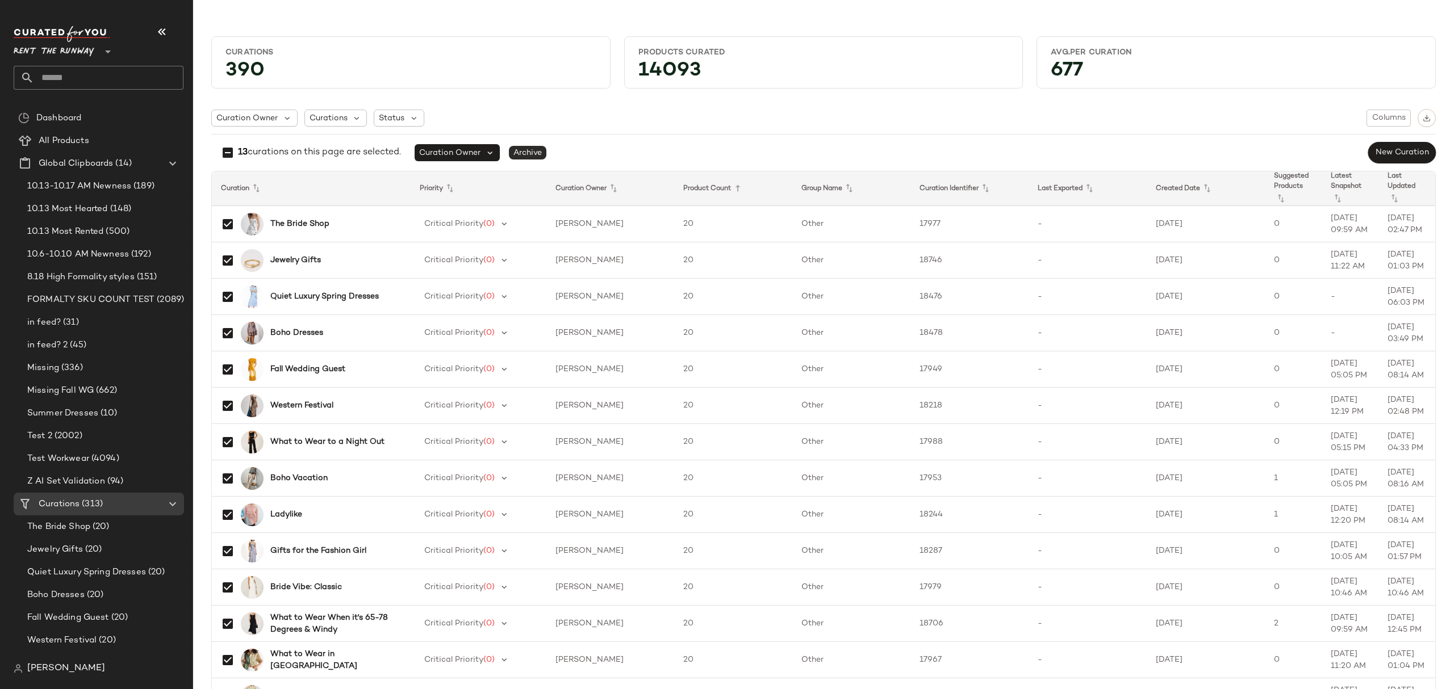
click at [530, 150] on span "Archive" at bounding box center [527, 153] width 37 height 14
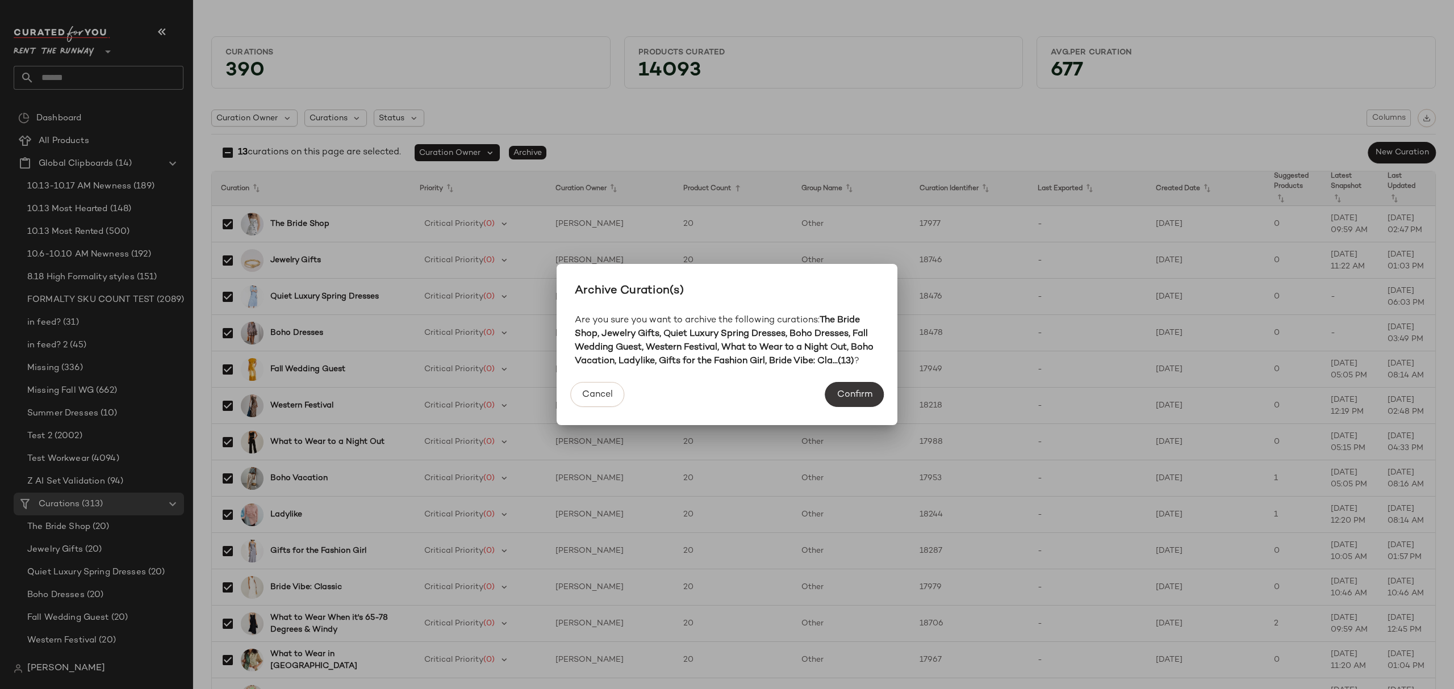
click at [848, 391] on span "Confirm" at bounding box center [855, 395] width 36 height 11
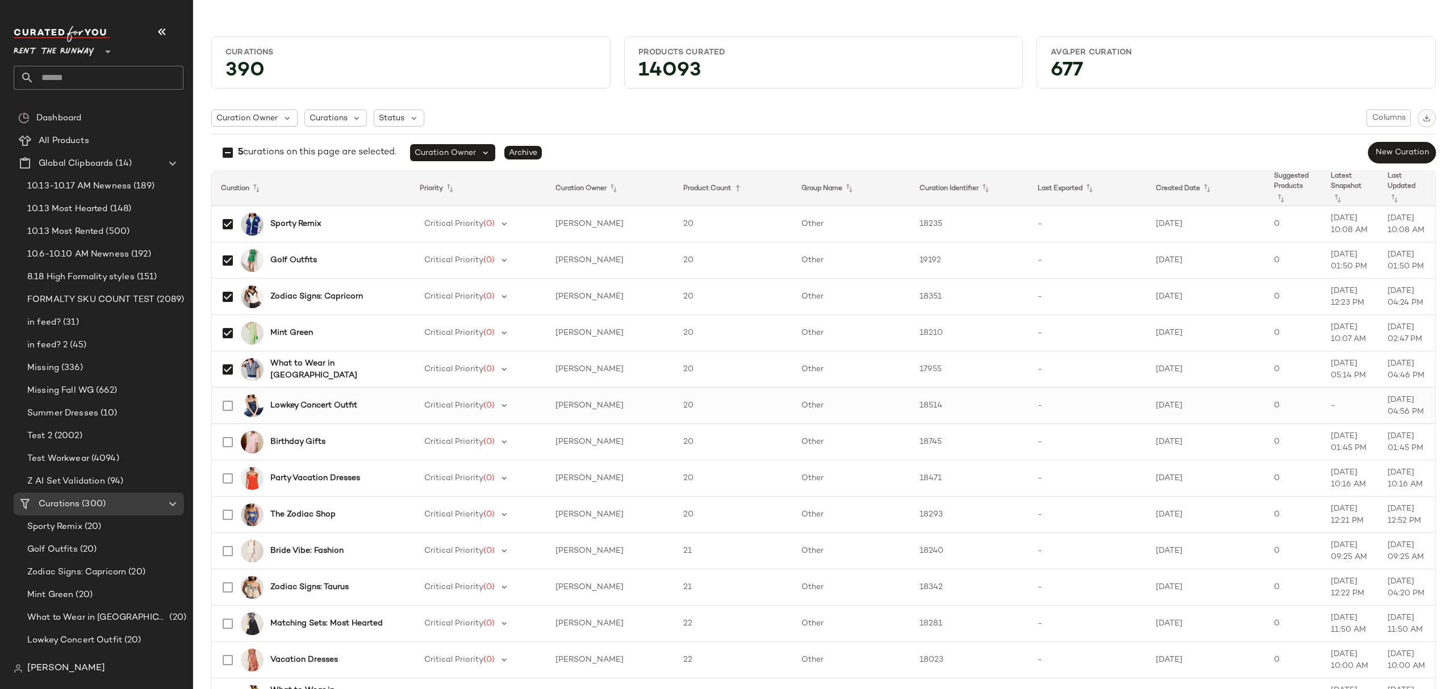
click at [221, 420] on td "Lowkey Concert Outfit" at bounding box center [311, 406] width 199 height 36
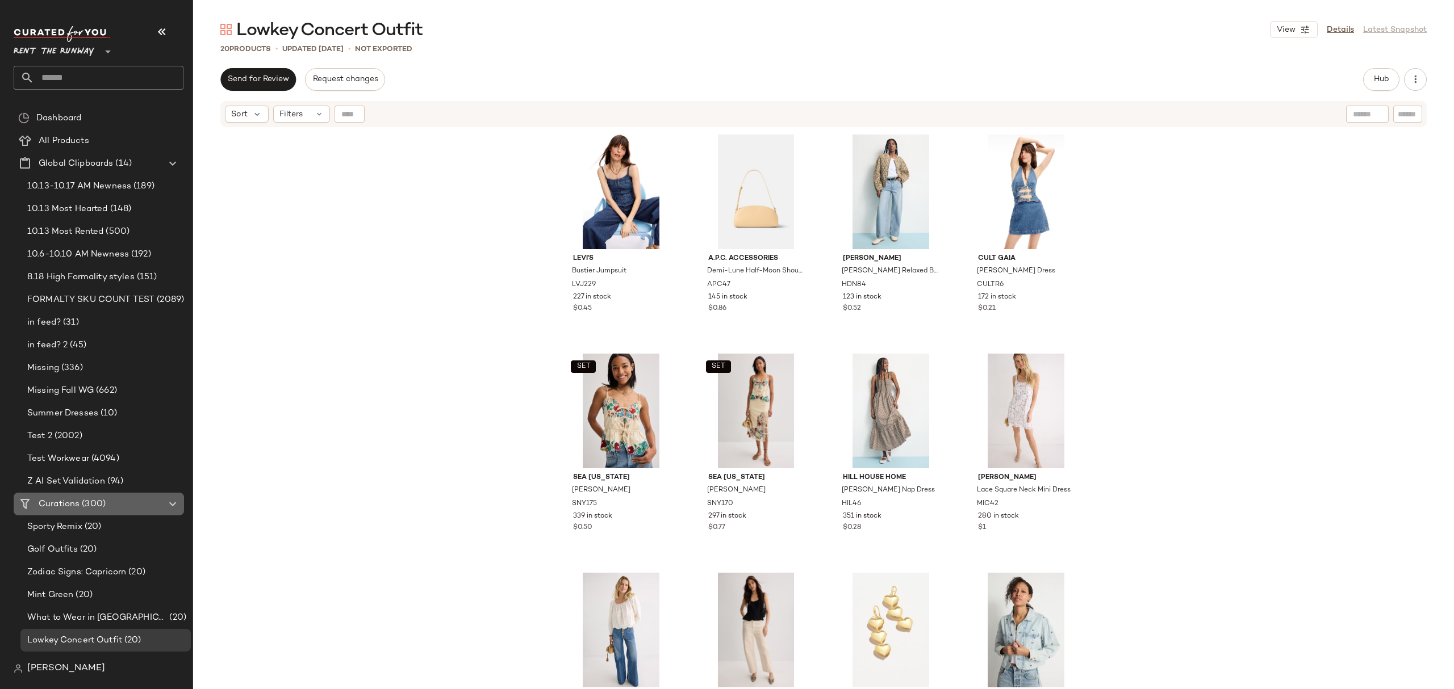
click at [84, 509] on span "(300)" at bounding box center [93, 504] width 26 height 13
click at [120, 496] on Curations "Curations (300)" at bounding box center [99, 504] width 170 height 23
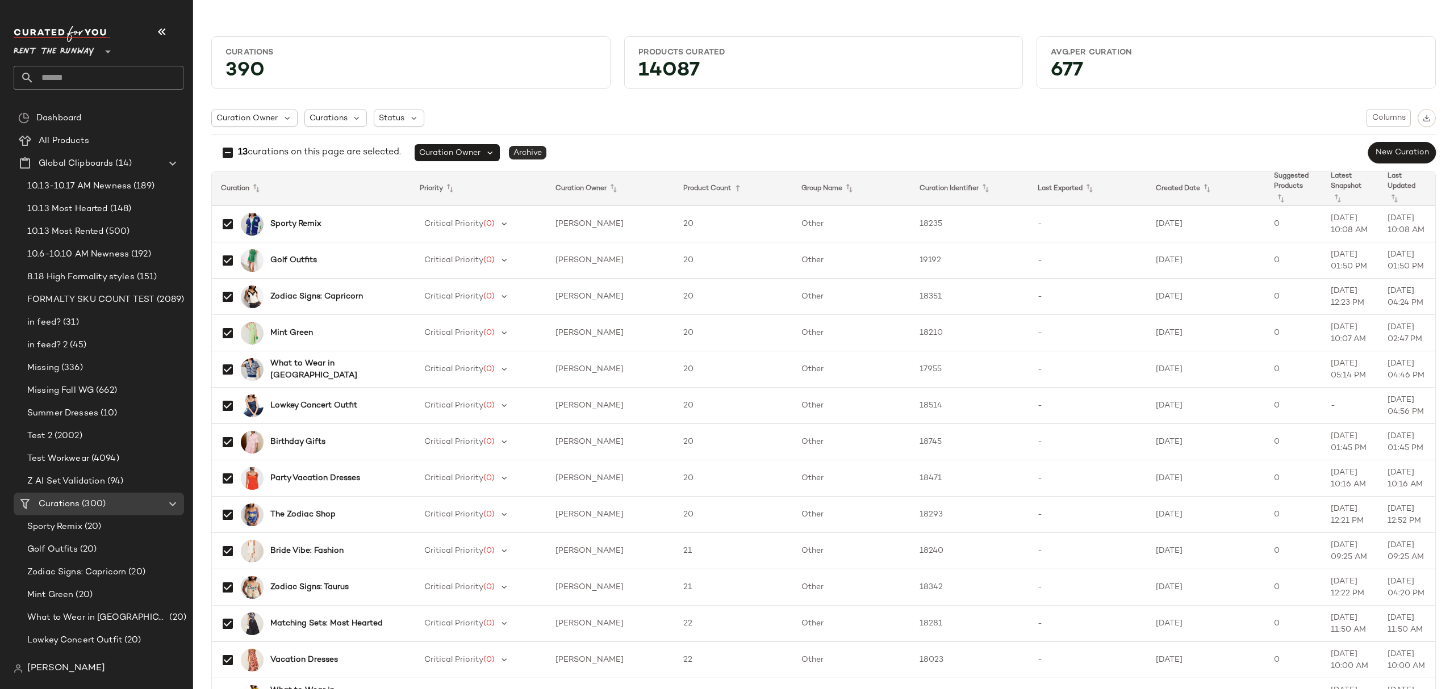
click at [532, 153] on span "Archive" at bounding box center [527, 153] width 37 height 14
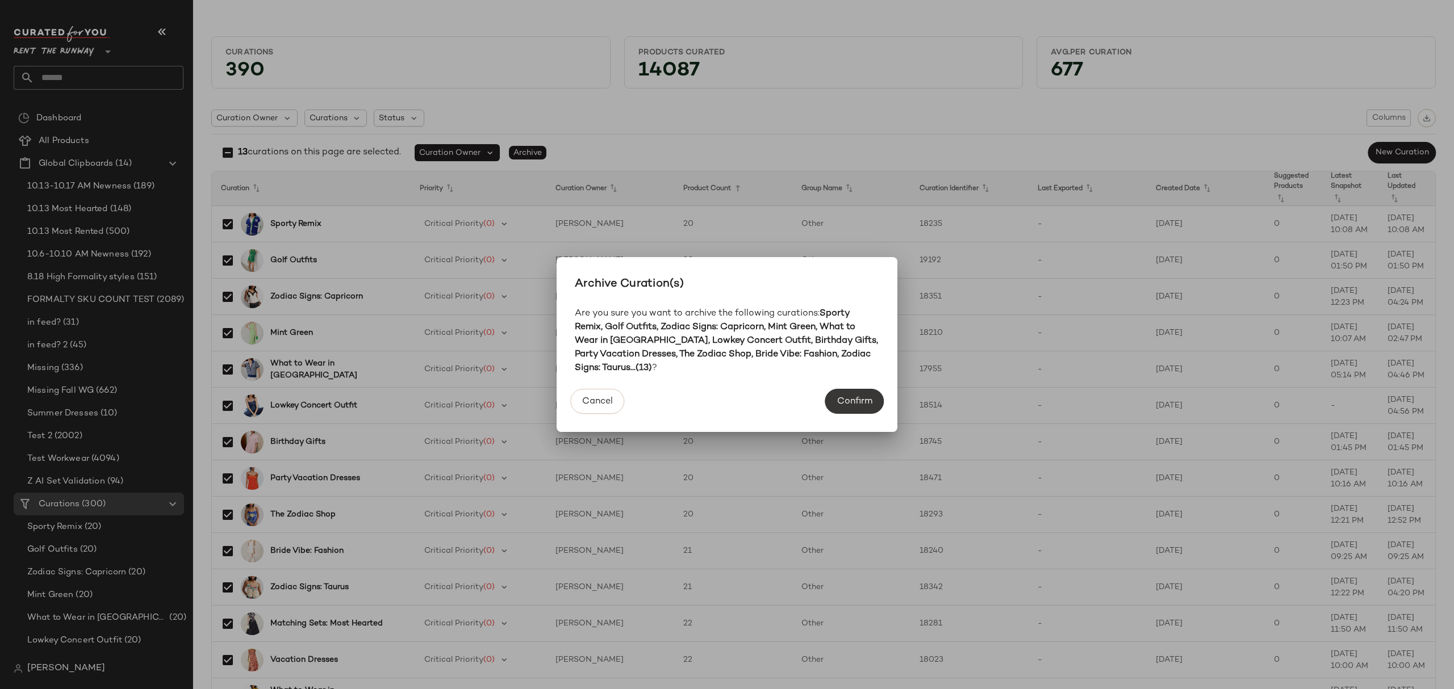
drag, startPoint x: 855, startPoint y: 407, endPoint x: 848, endPoint y: 409, distance: 6.6
click at [854, 407] on span "Confirm" at bounding box center [855, 401] width 36 height 11
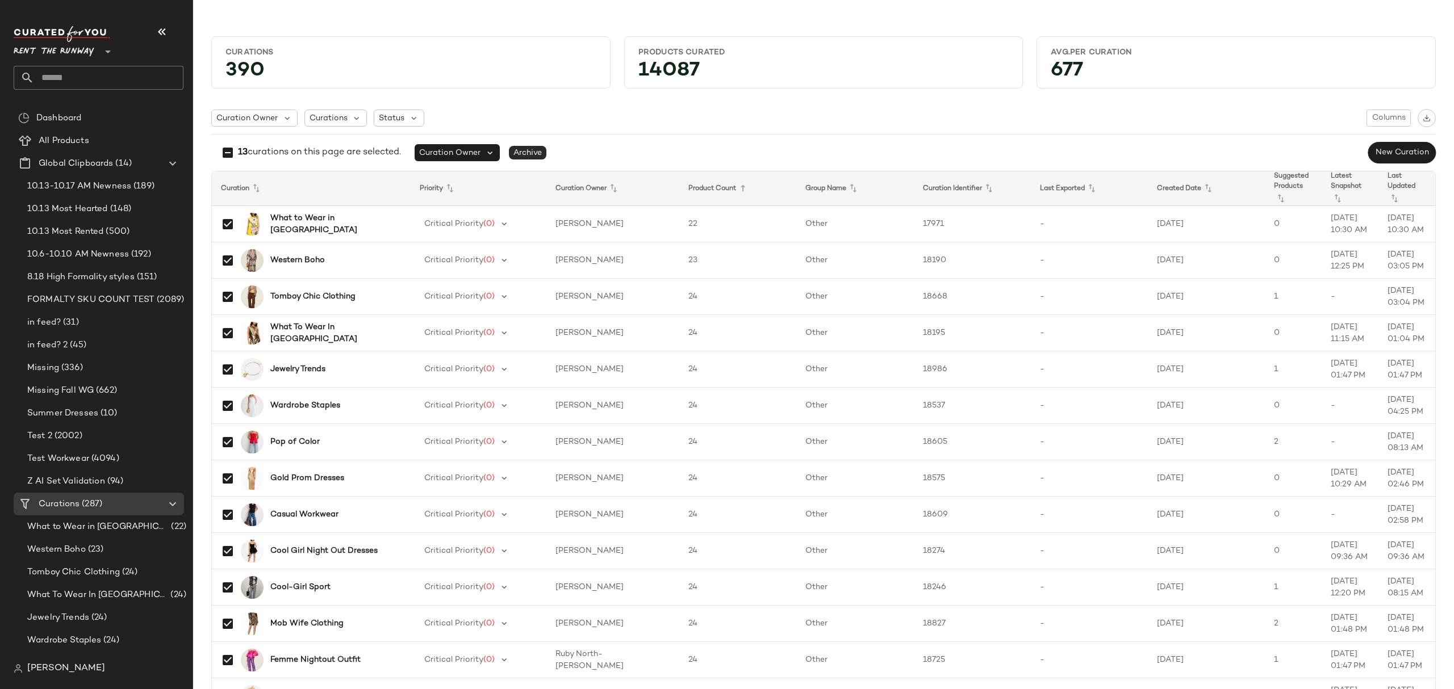
click at [545, 155] on span "Archive" at bounding box center [527, 153] width 37 height 14
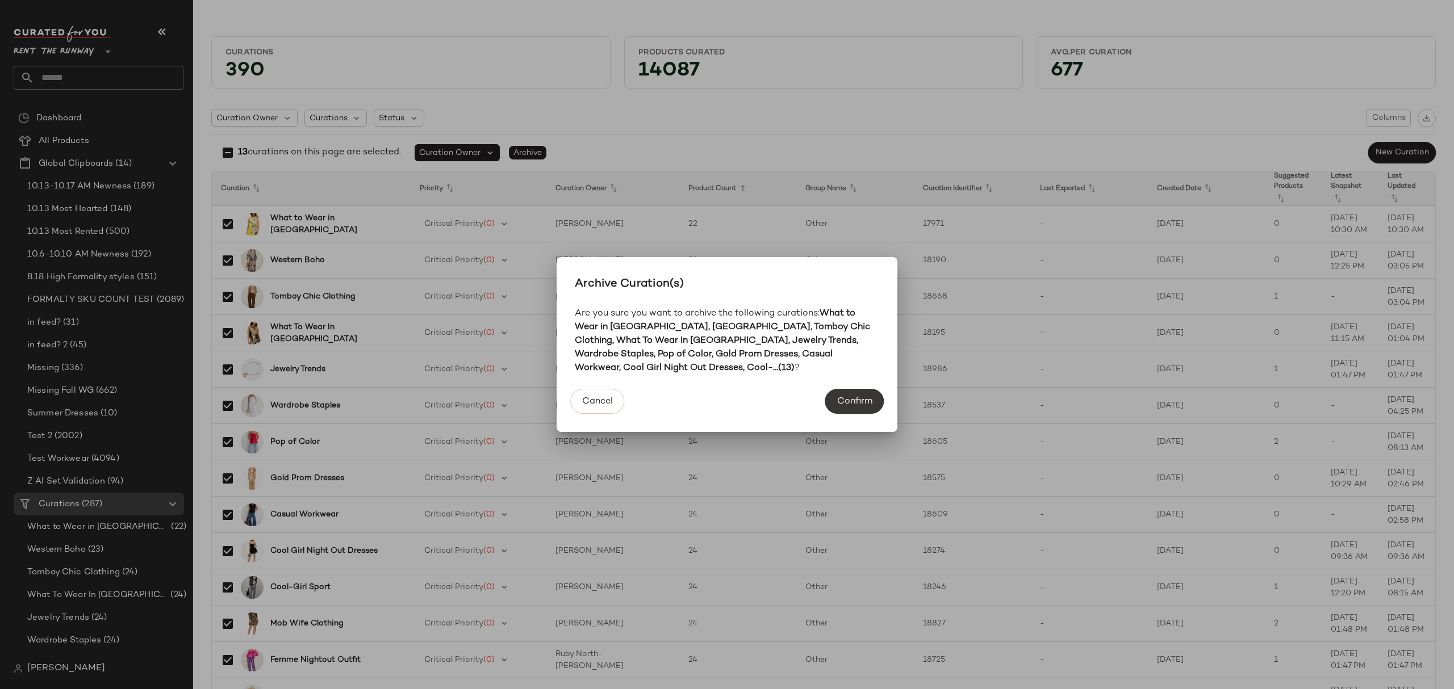
click at [841, 389] on button "Confirm" at bounding box center [854, 401] width 58 height 25
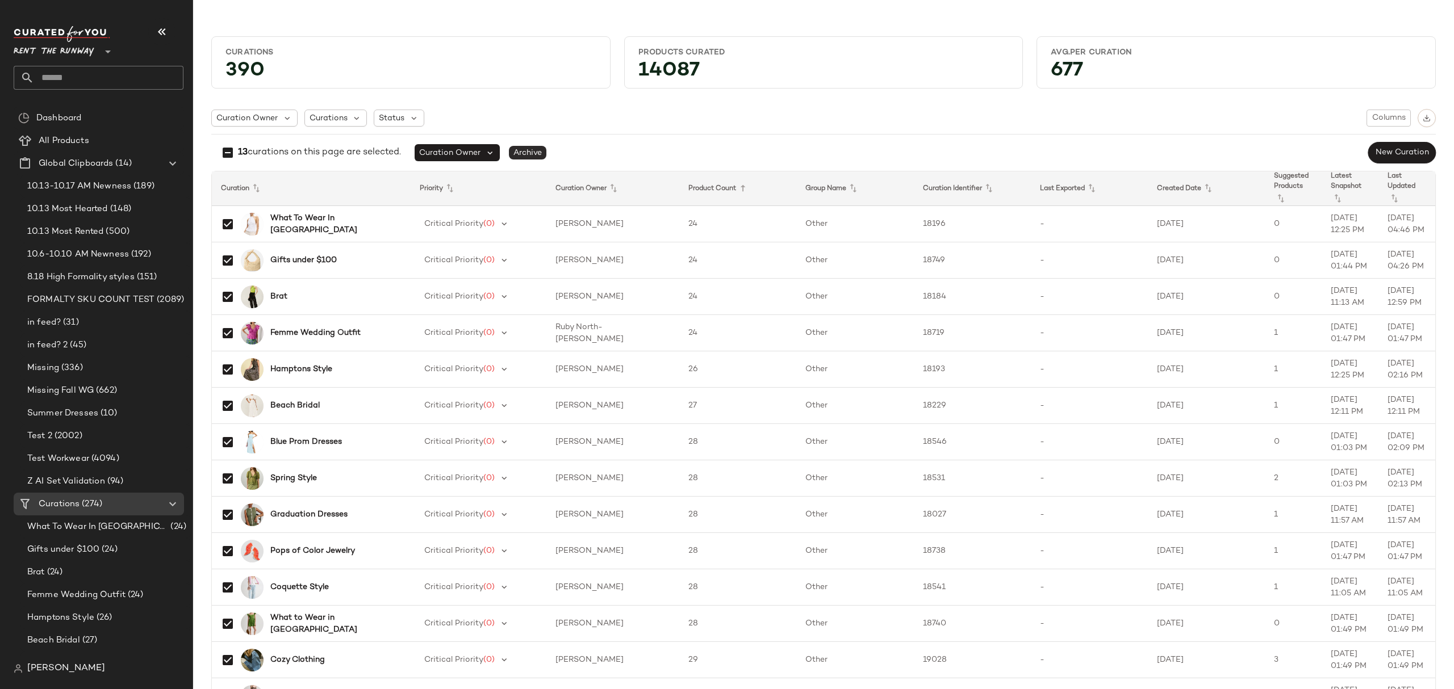
click at [543, 155] on span "Archive" at bounding box center [527, 153] width 37 height 14
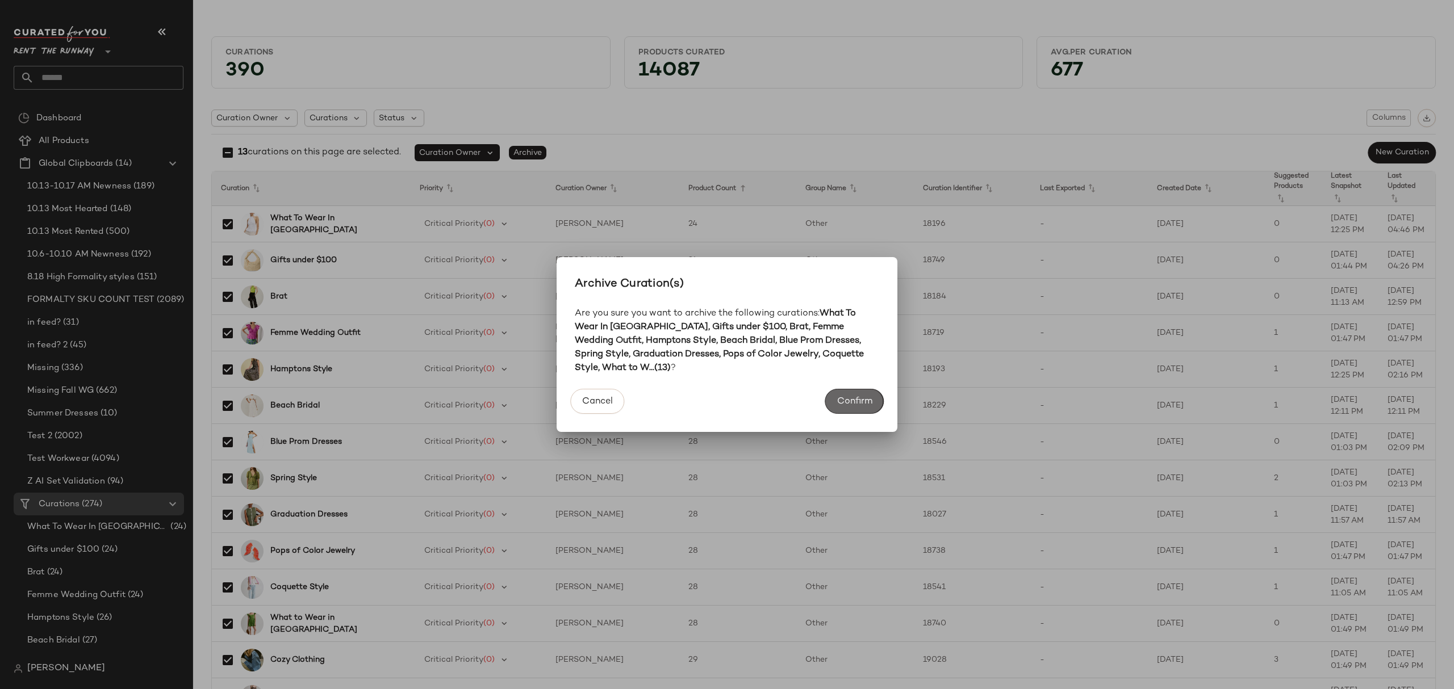
click at [844, 398] on span "Confirm" at bounding box center [855, 401] width 36 height 11
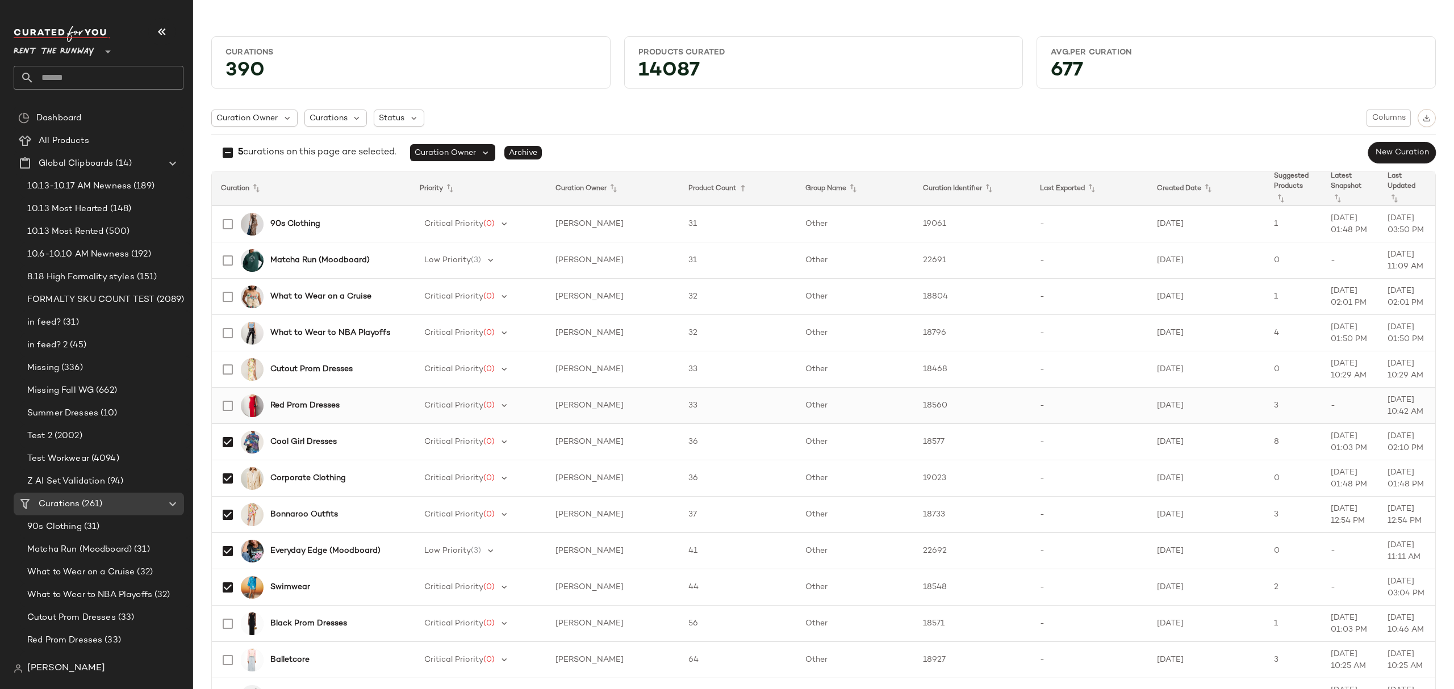
click at [240, 413] on div "Red Prom Dresses" at bounding box center [307, 405] width 187 height 27
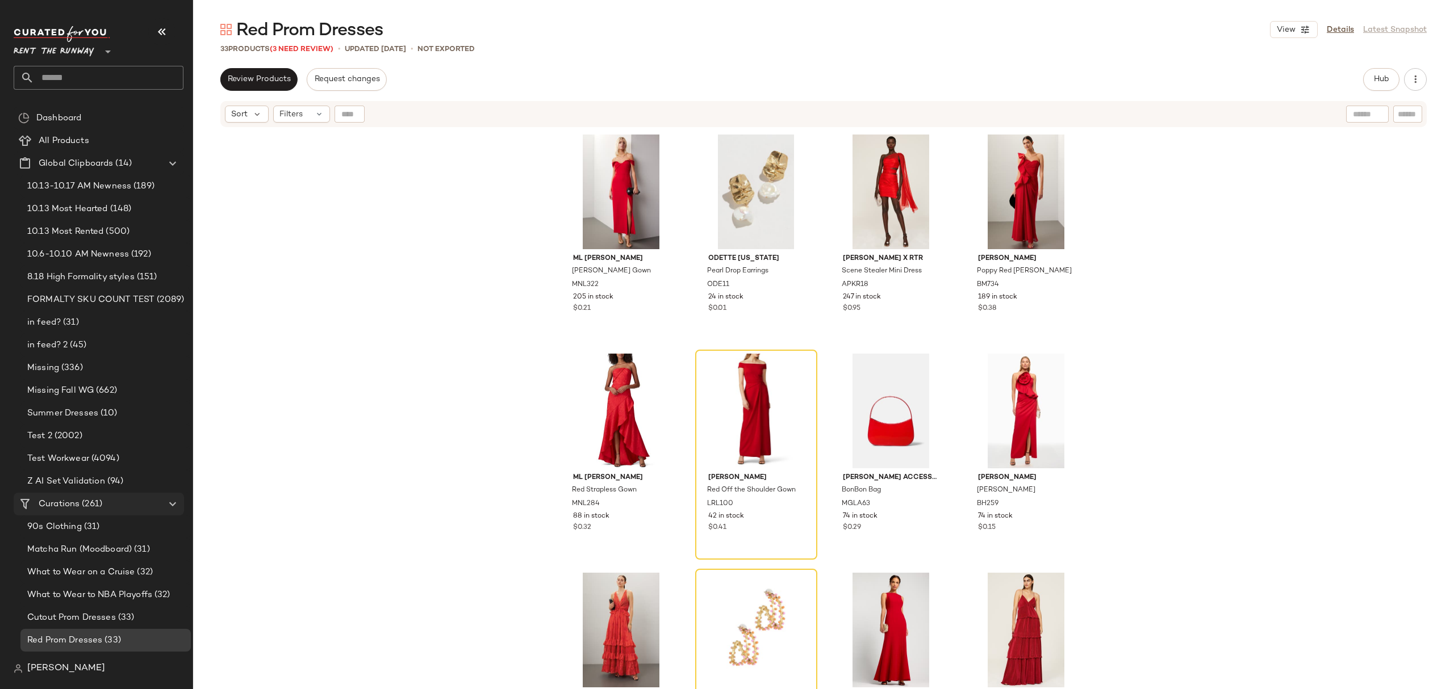
click at [98, 500] on span "(261)" at bounding box center [91, 504] width 23 height 13
click at [100, 503] on span "(261)" at bounding box center [91, 504] width 23 height 13
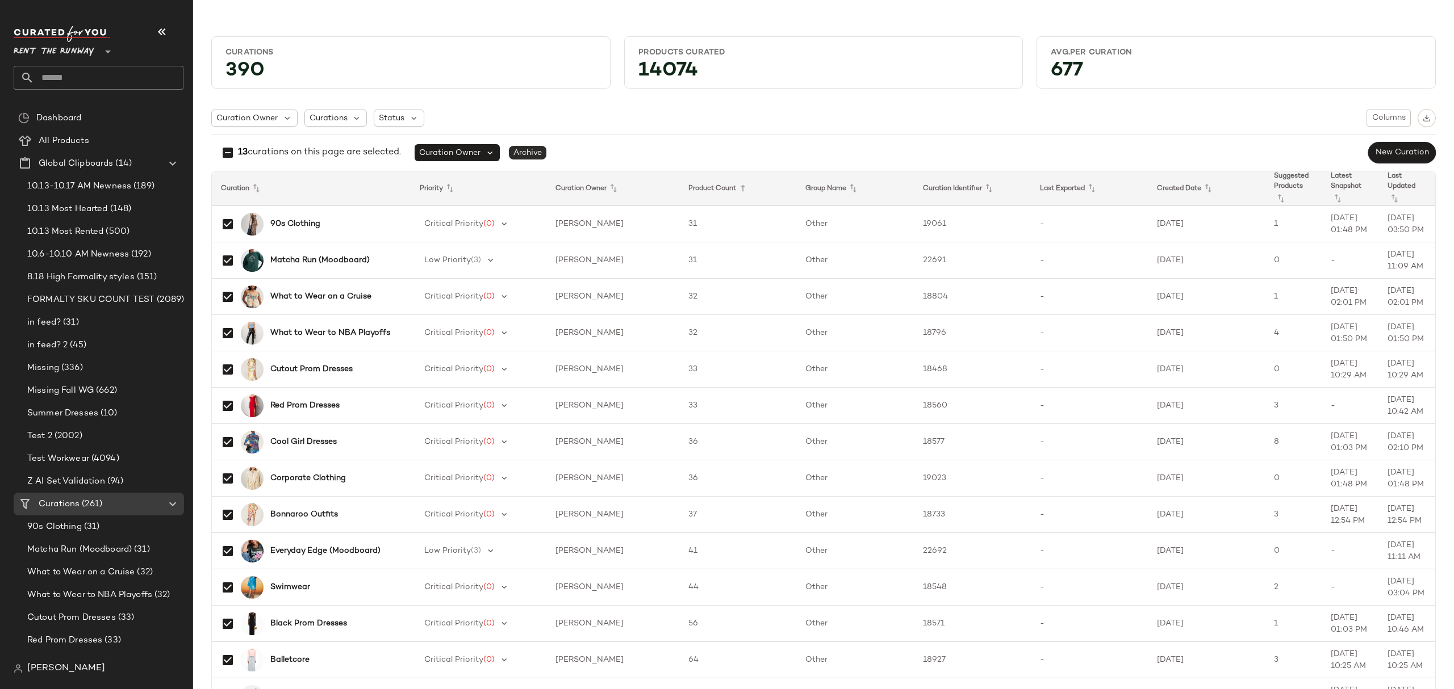
click at [540, 153] on span "Archive" at bounding box center [527, 153] width 37 height 14
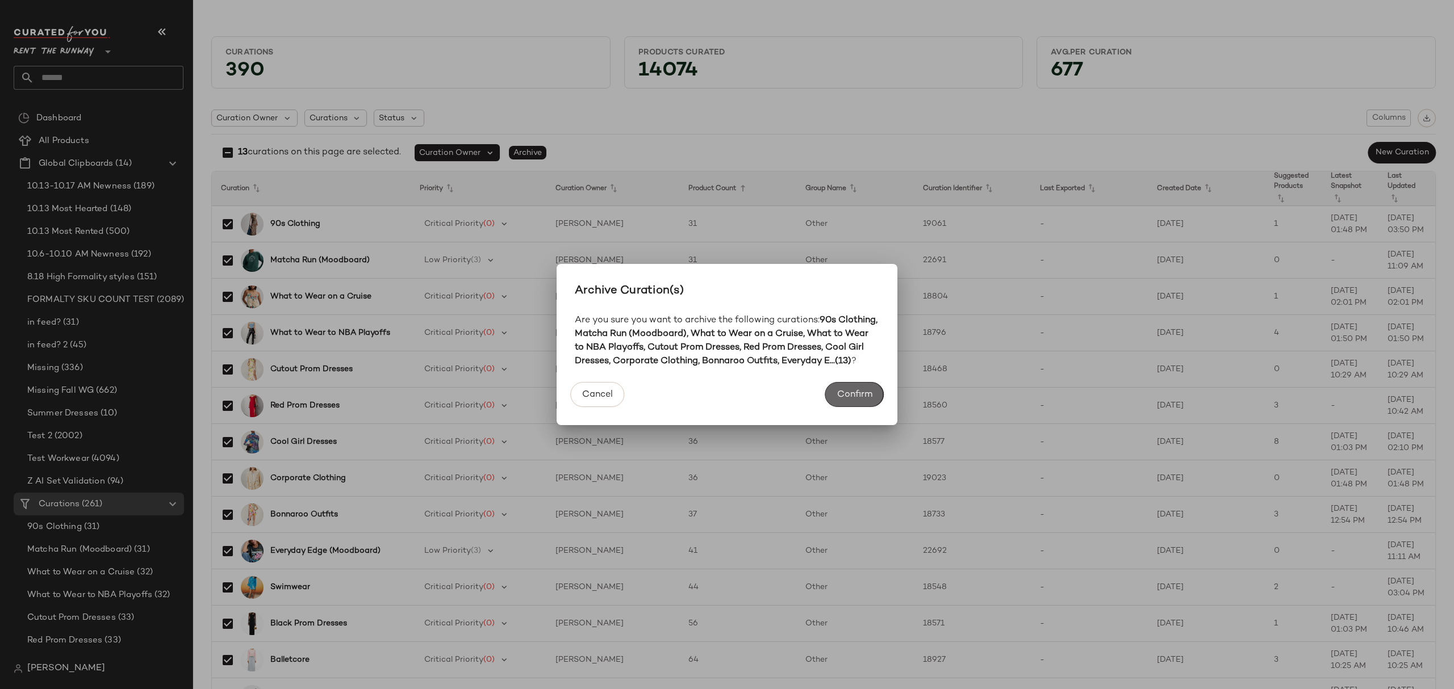
click at [858, 400] on span "Confirm" at bounding box center [855, 395] width 36 height 11
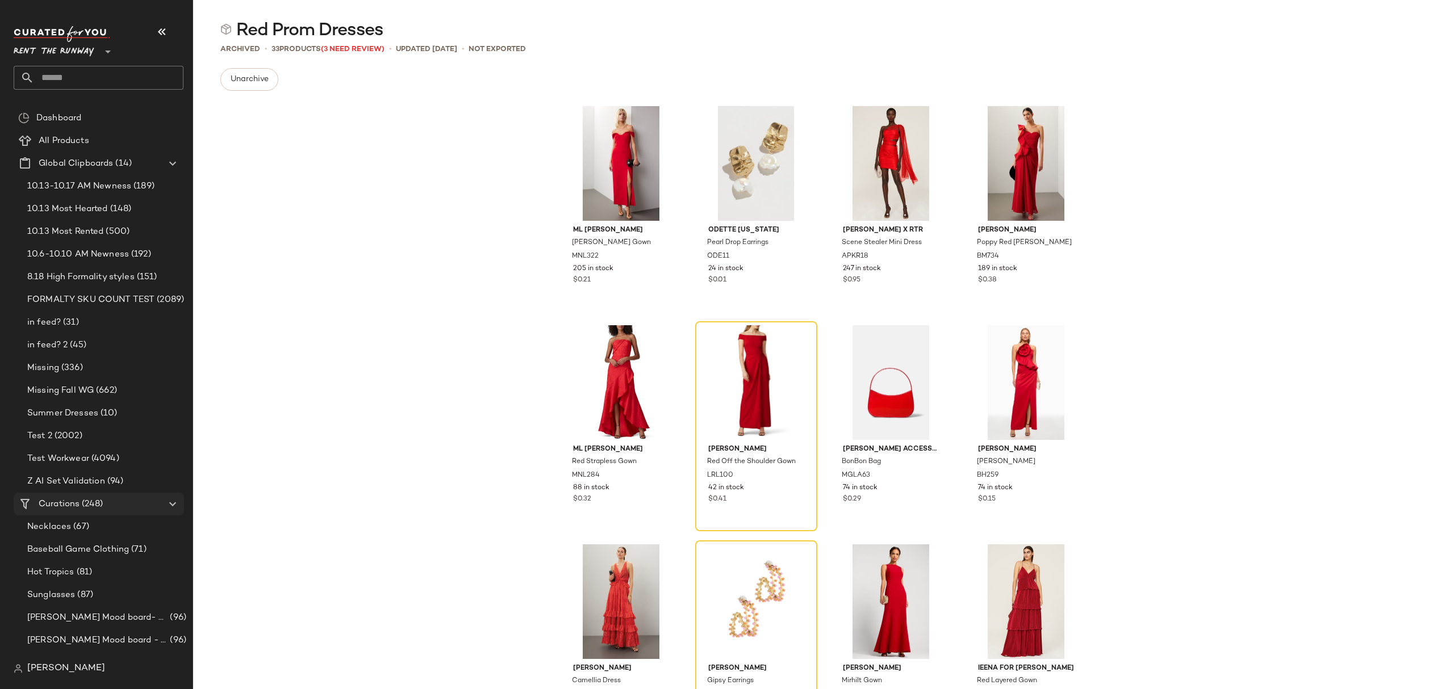
click at [101, 509] on span "(248)" at bounding box center [91, 504] width 23 height 13
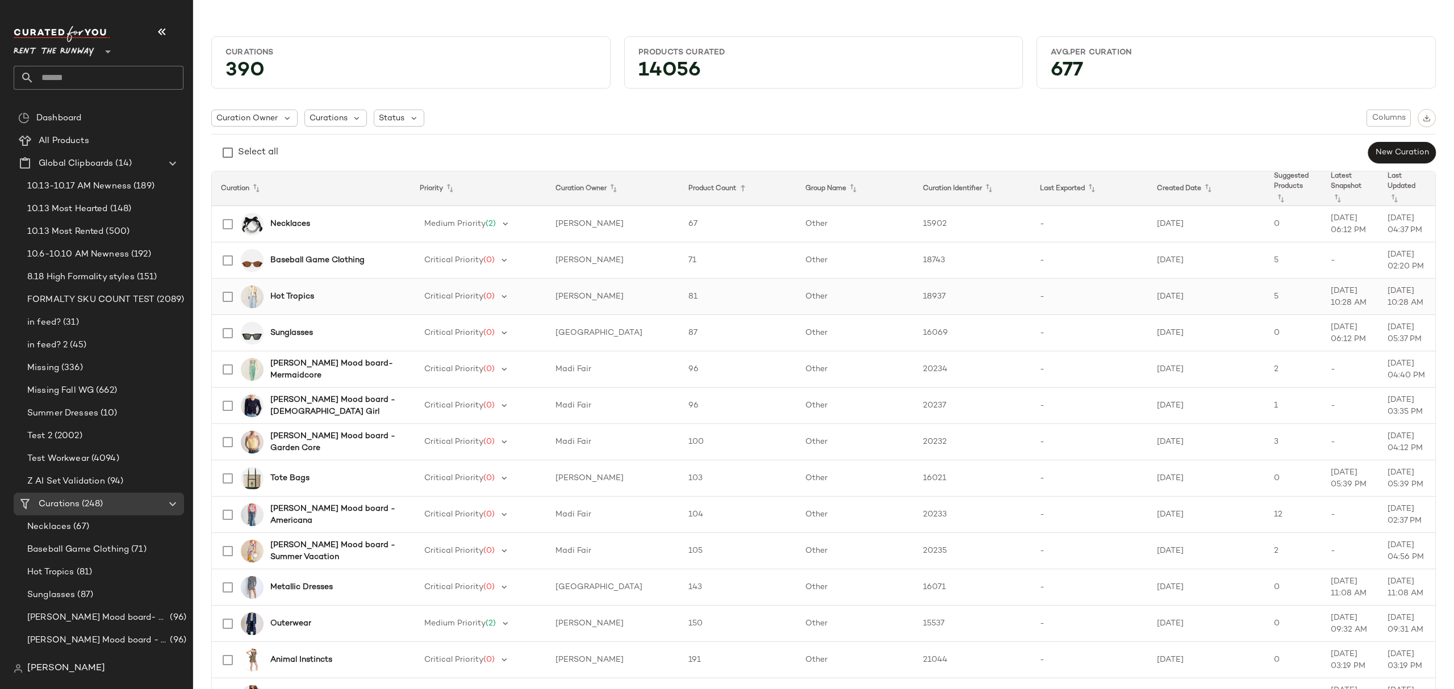
scroll to position [1, 0]
